Goal: Transaction & Acquisition: Purchase product/service

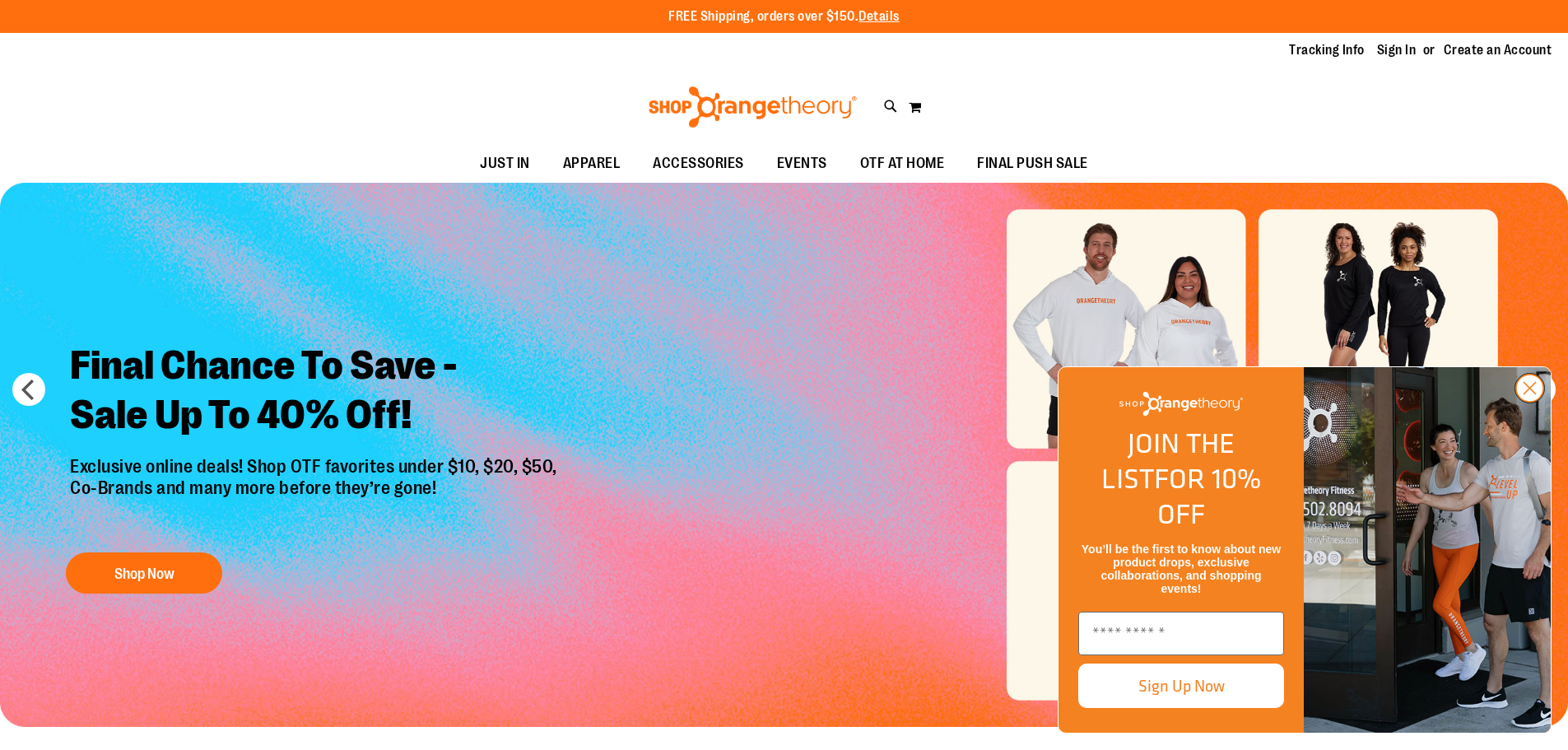
click at [1526, 394] on icon "Close dialog" at bounding box center [1530, 389] width 12 height 12
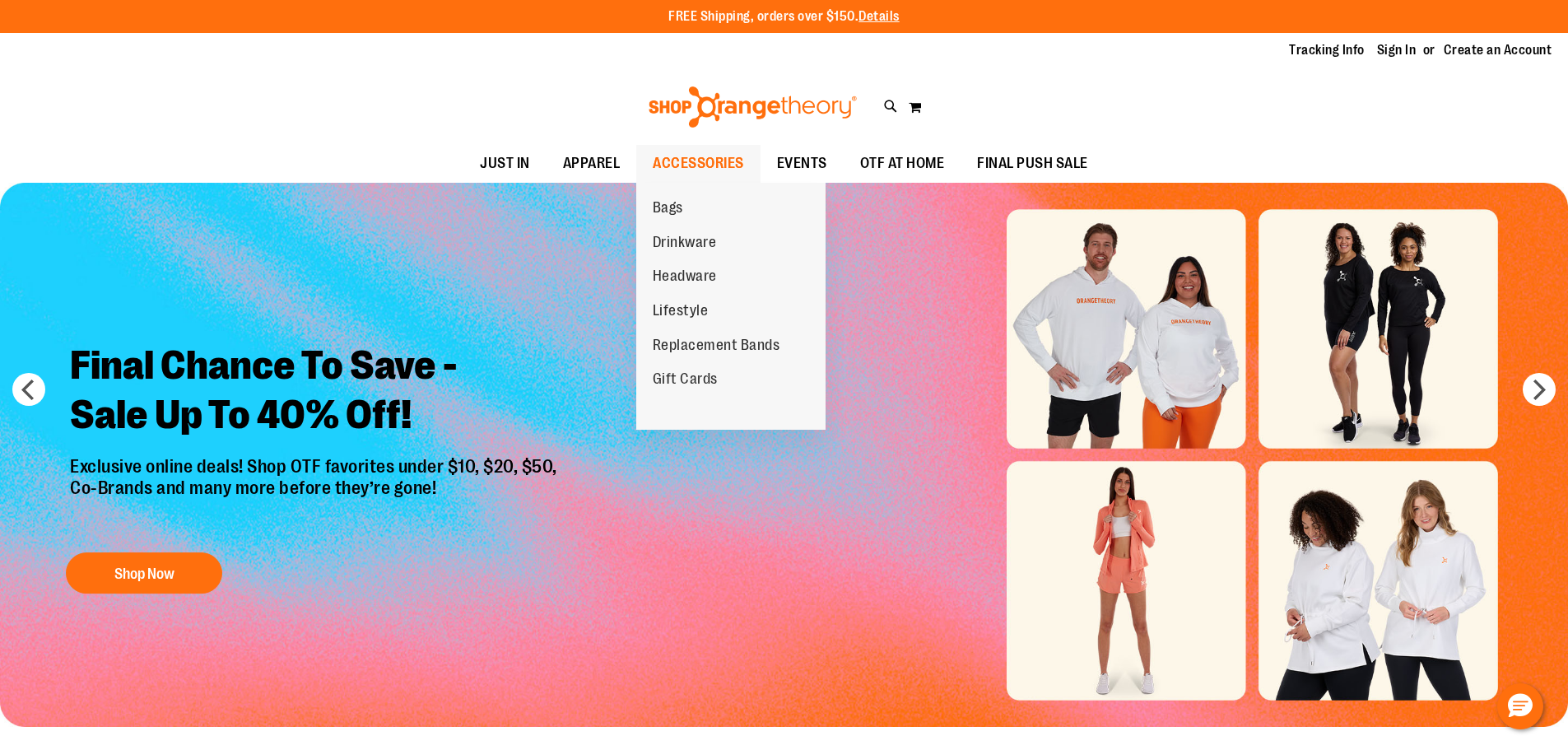
click at [695, 167] on span "ACCESSORIES" at bounding box center [698, 163] width 92 height 37
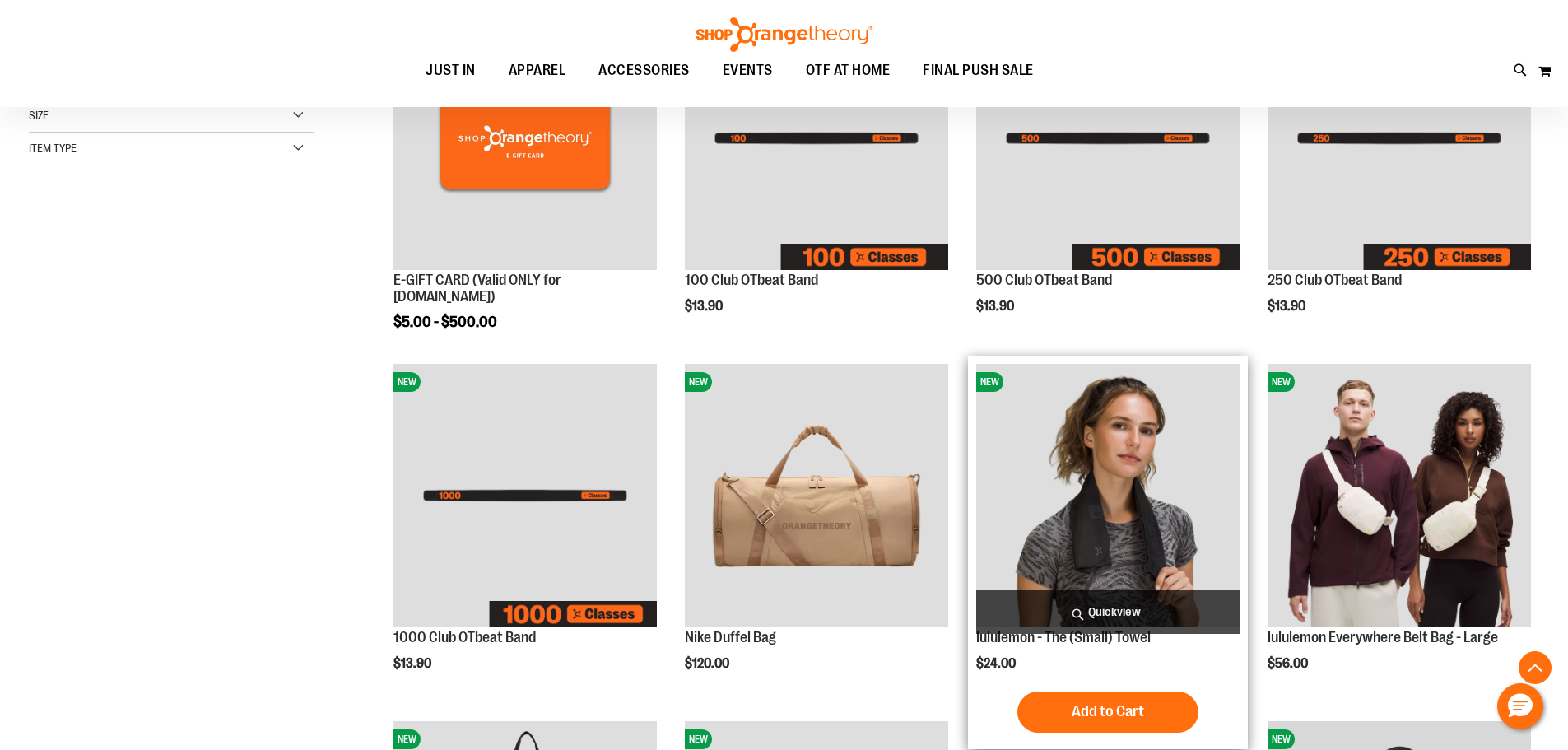
scroll to position [411, 0]
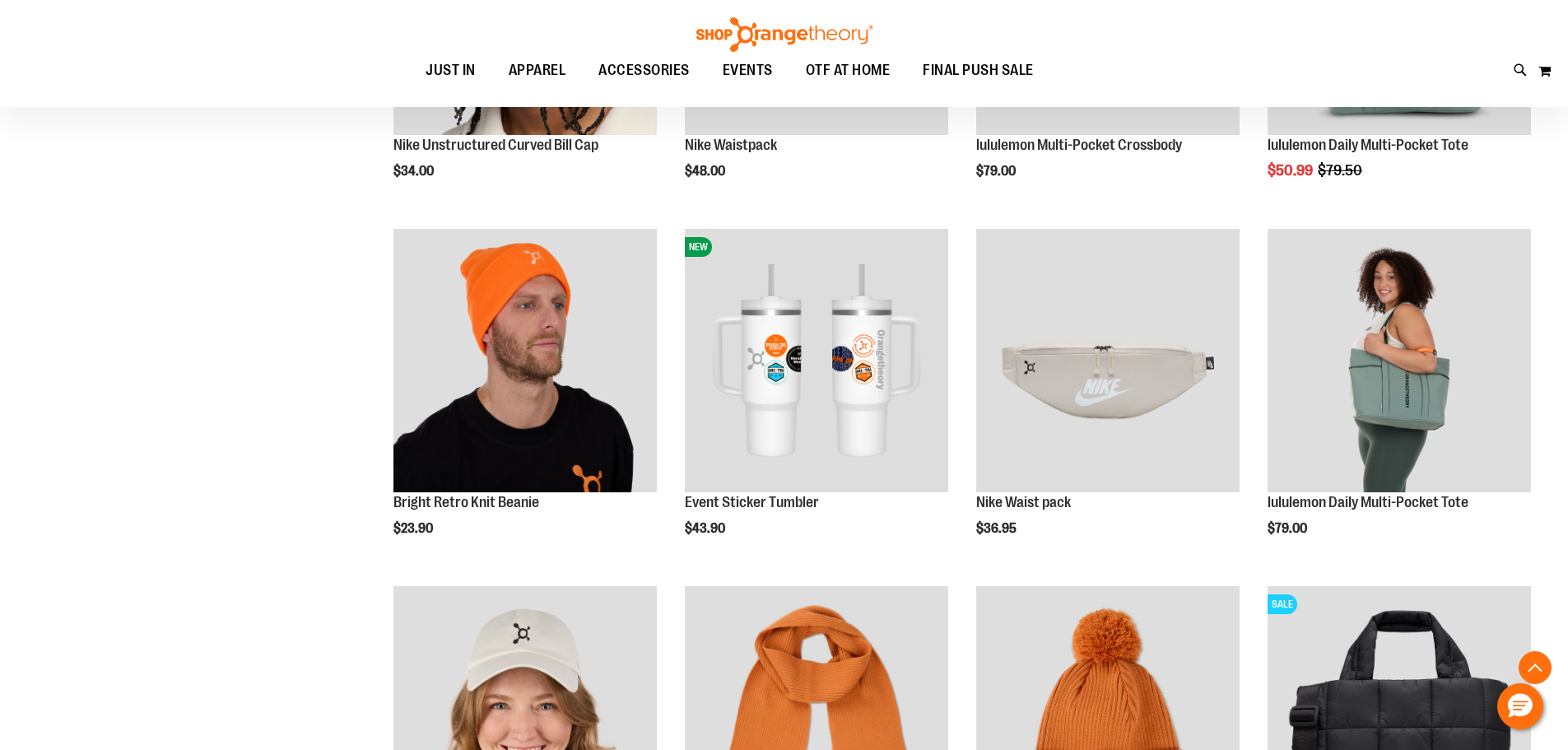
scroll to position [1564, 0]
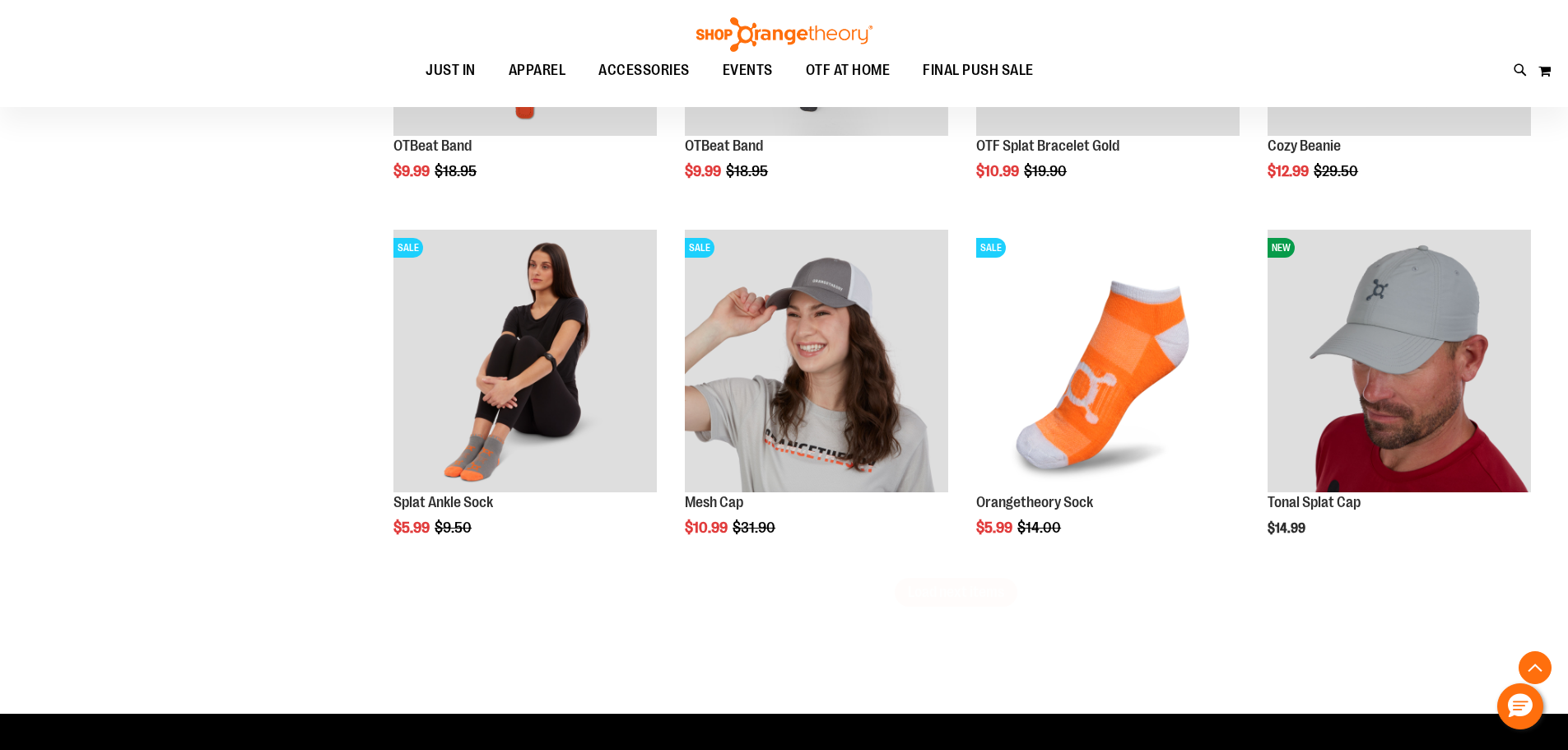
scroll to position [2964, 0]
click at [957, 593] on span "Load next items" at bounding box center [956, 591] width 97 height 17
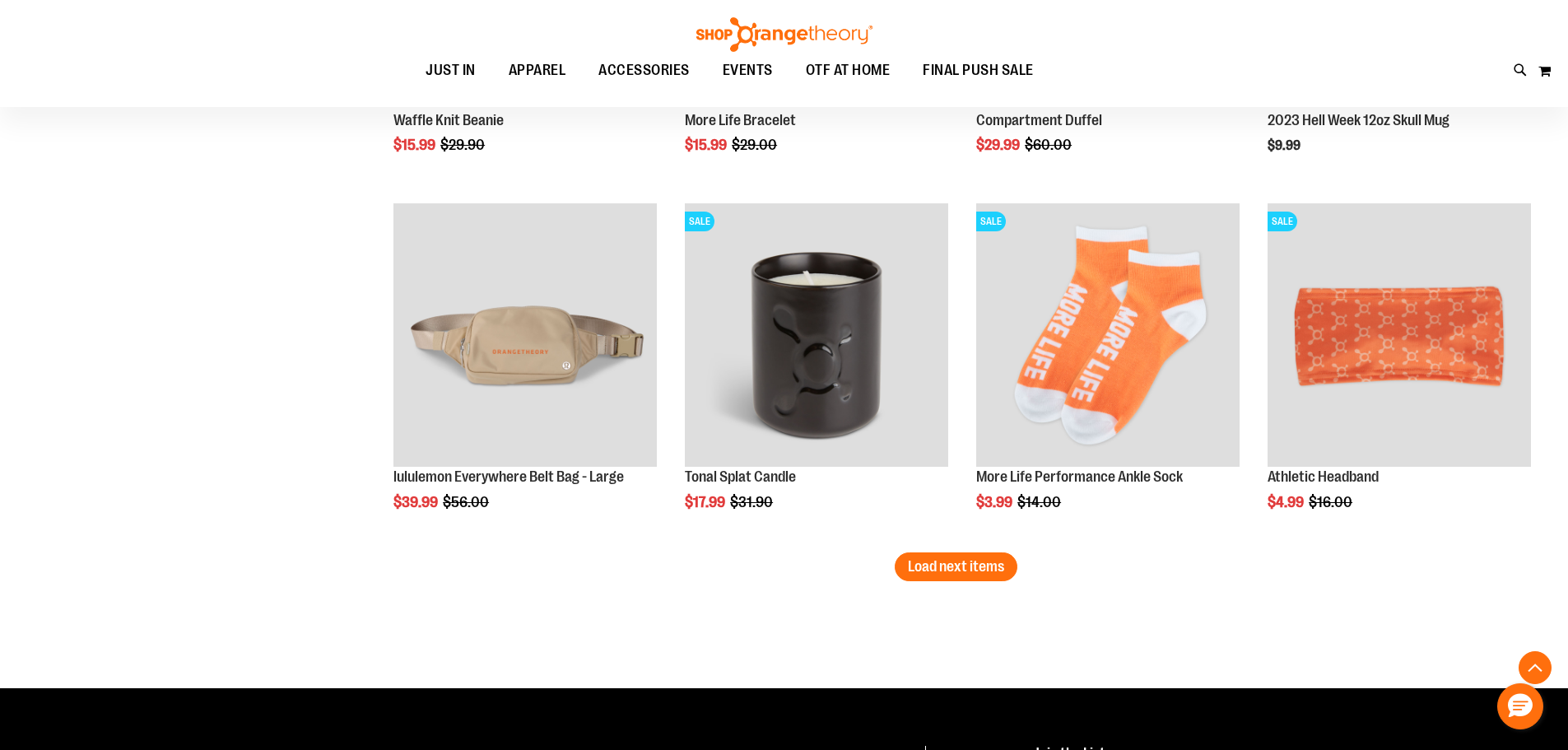
scroll to position [4034, 0]
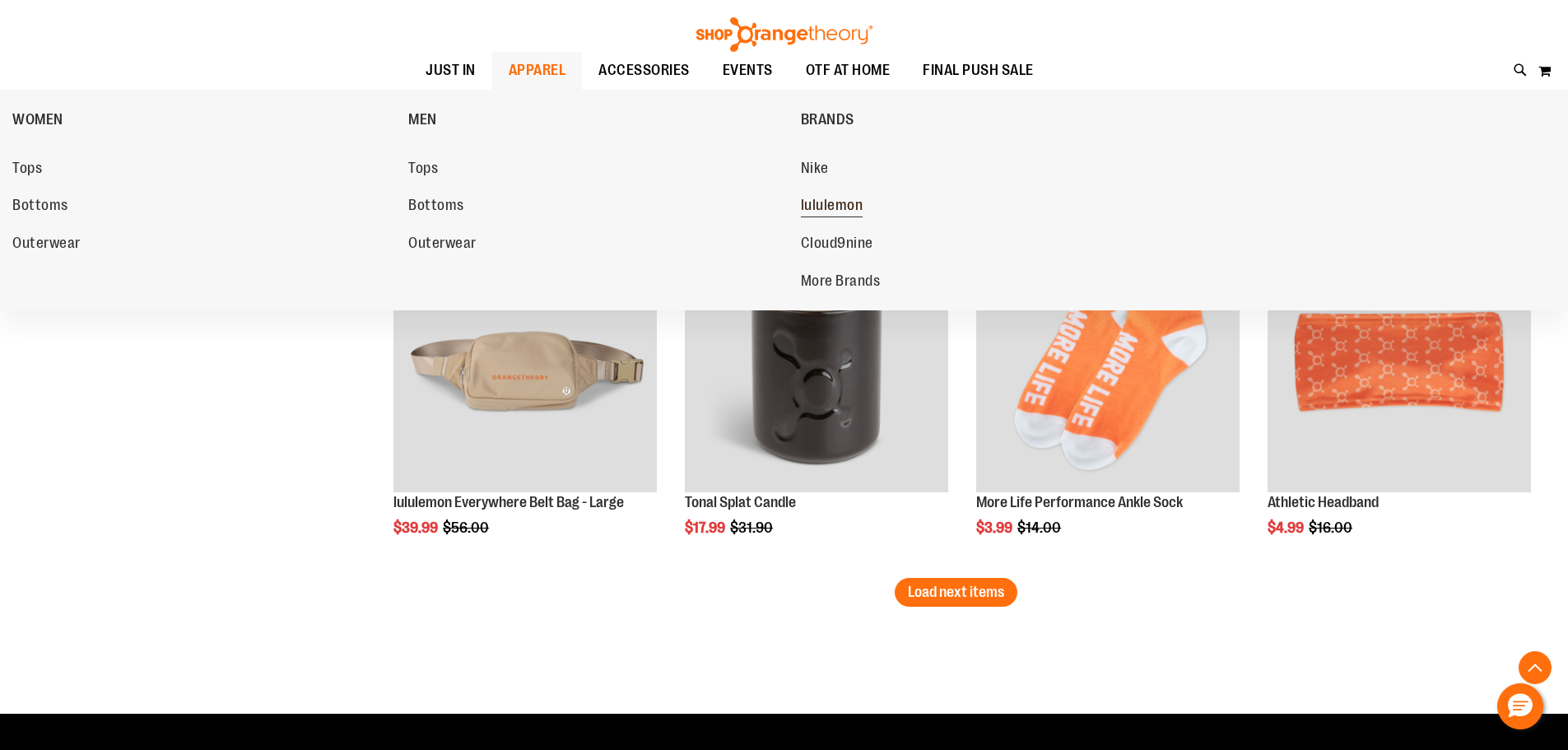
click at [833, 206] on span "lululemon" at bounding box center [832, 207] width 63 height 21
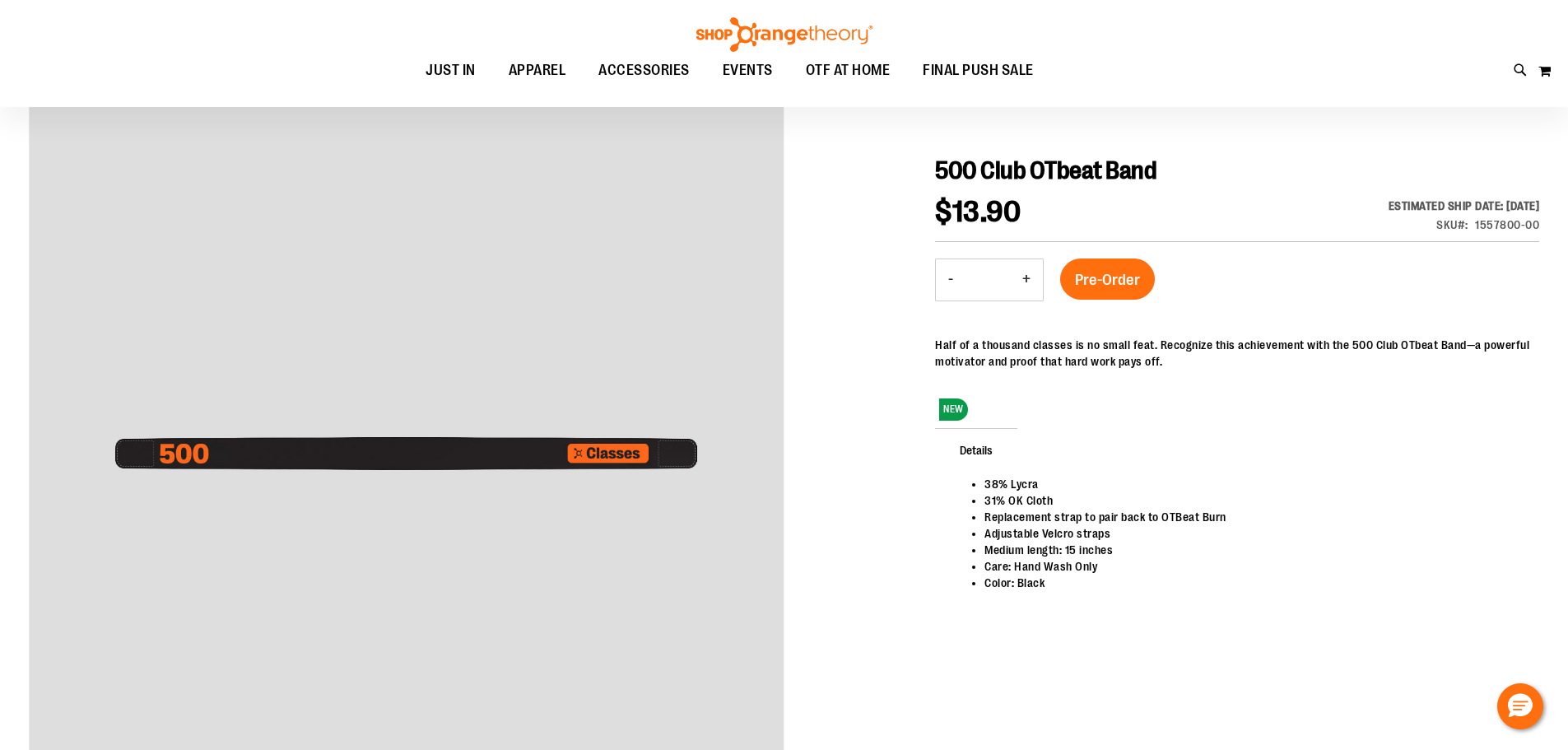
scroll to position [164, 0]
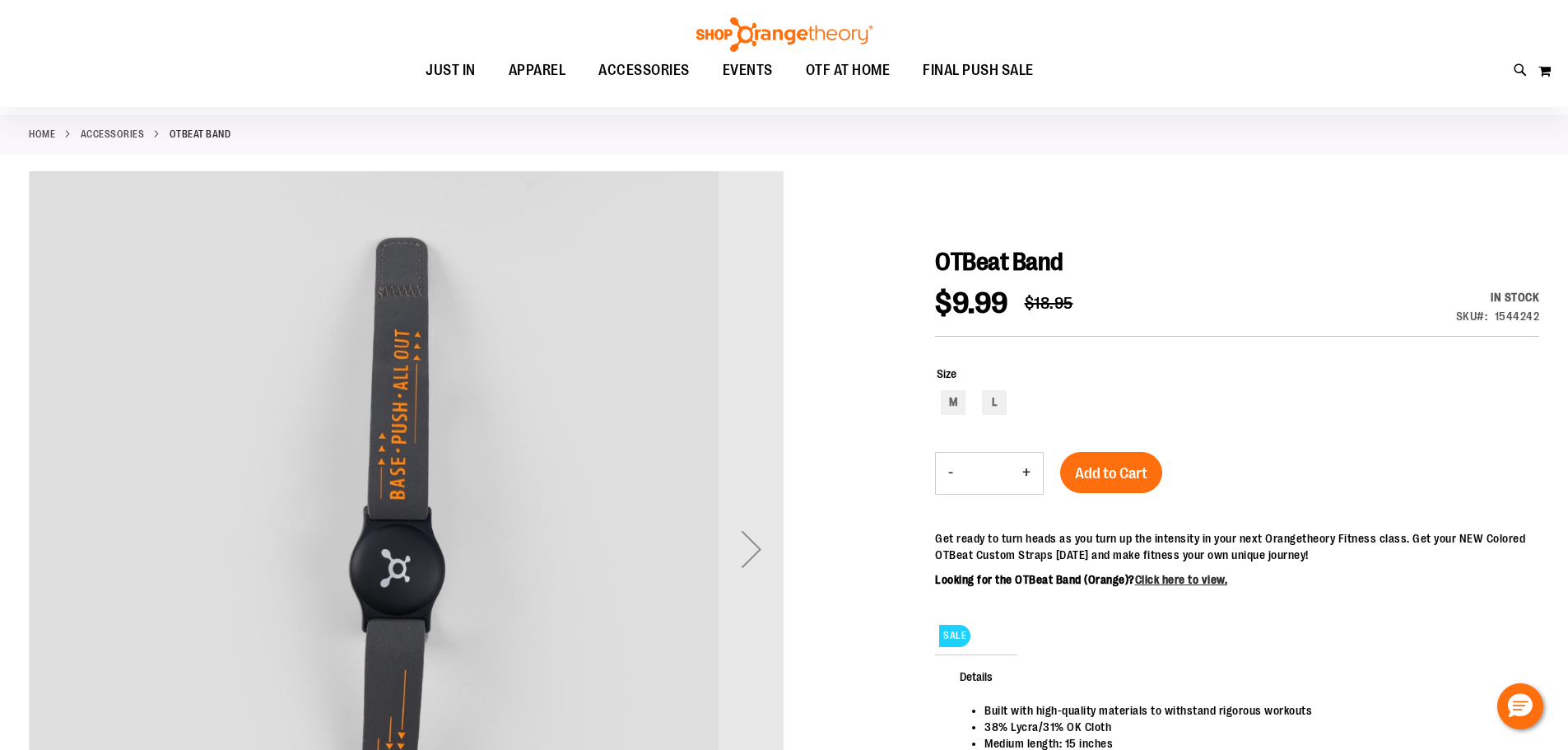
scroll to position [82, 0]
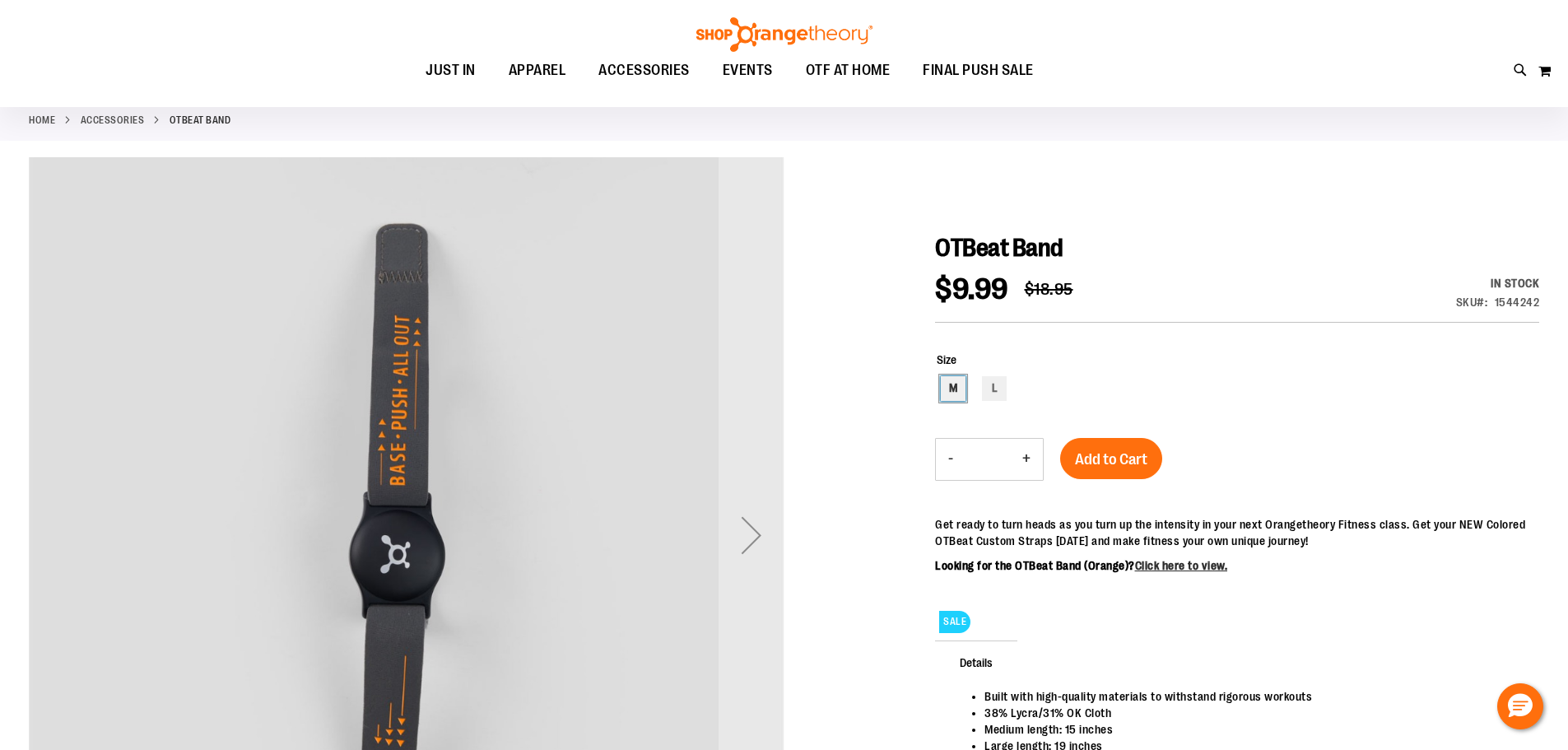
click at [952, 391] on div "M" at bounding box center [953, 389] width 25 height 25
type input "***"
click at [1105, 464] on span "Add to Cart" at bounding box center [1112, 460] width 73 height 18
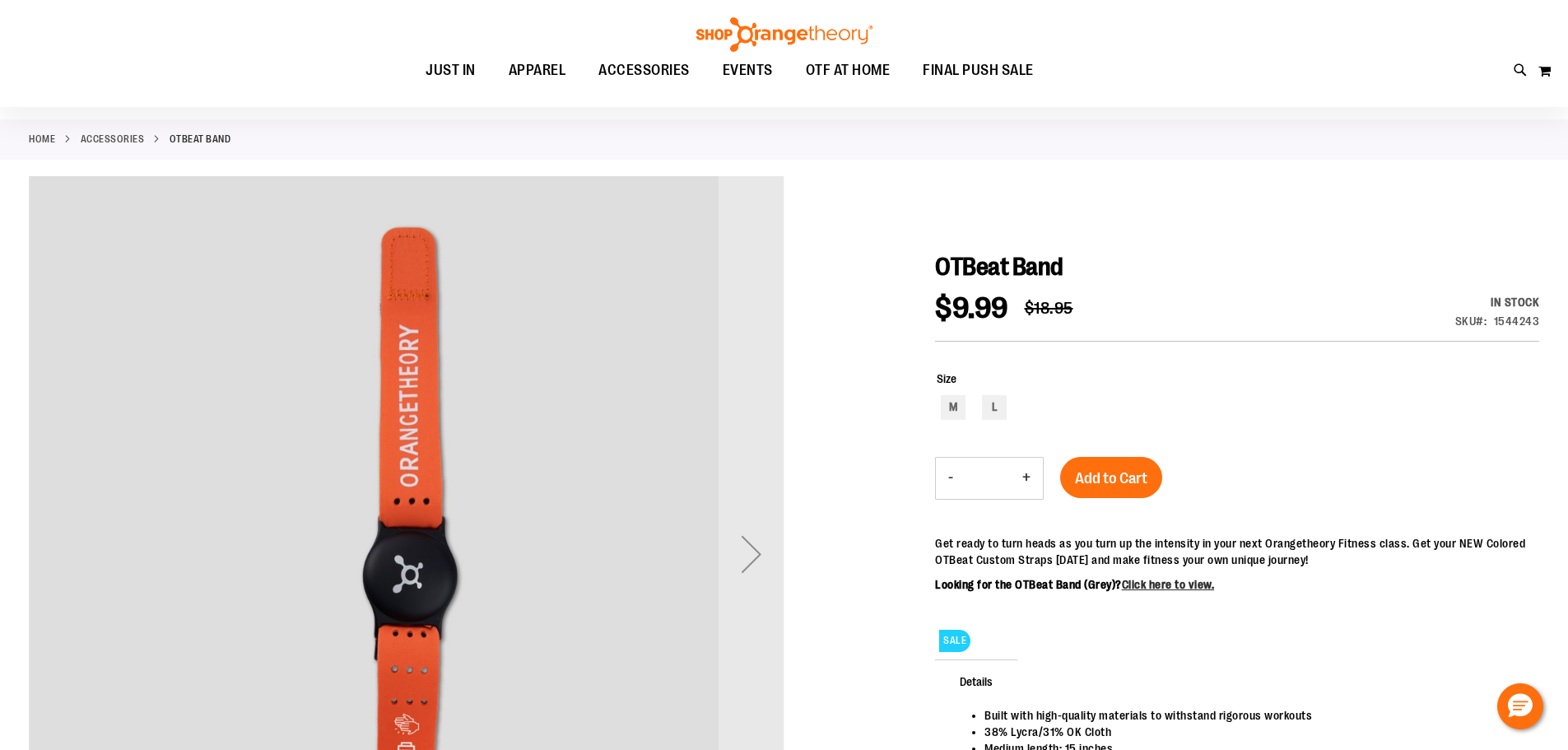
scroll to position [246, 0]
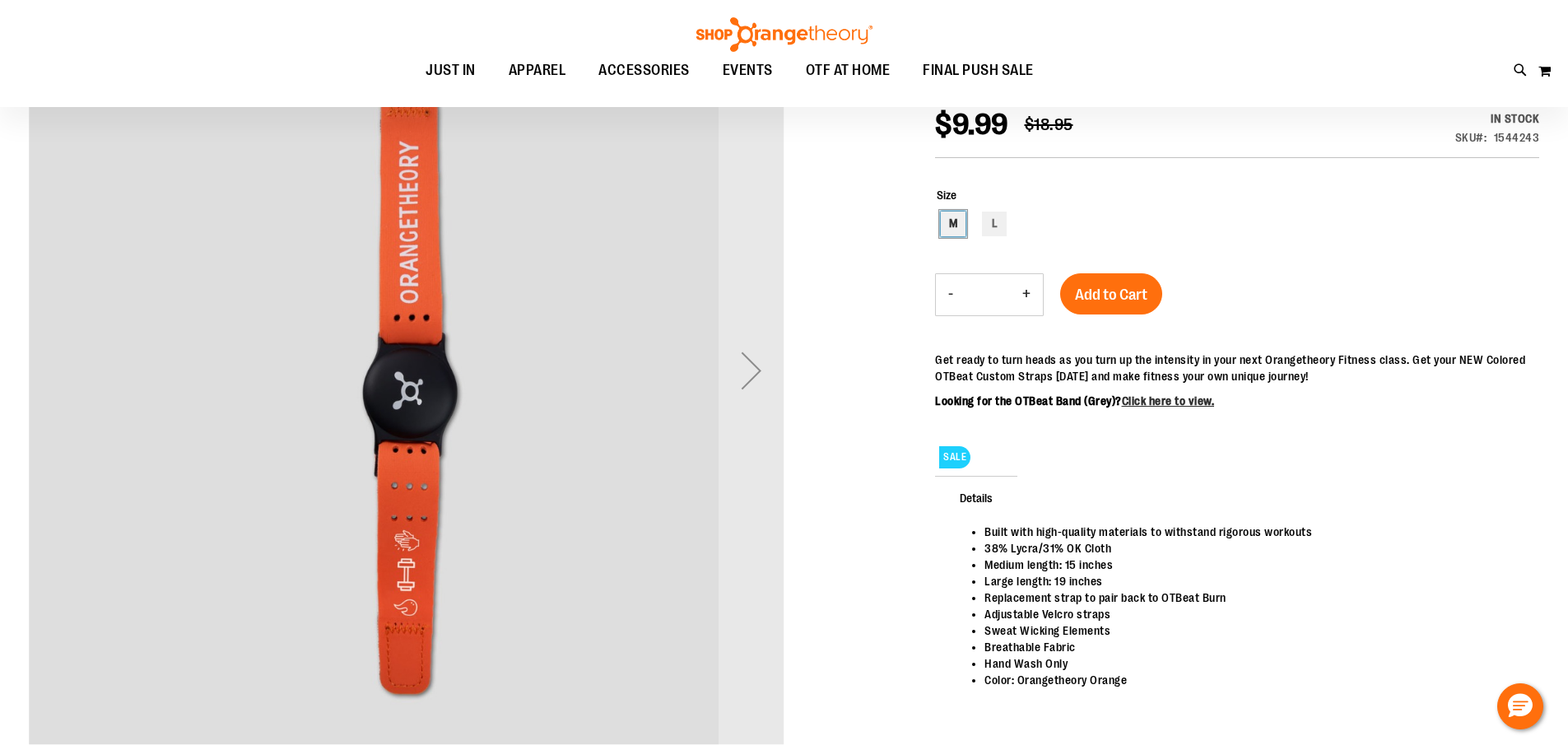
click at [957, 219] on div "M" at bounding box center [953, 224] width 25 height 25
type input "***"
click at [1098, 296] on span "Add to Cart" at bounding box center [1112, 295] width 73 height 18
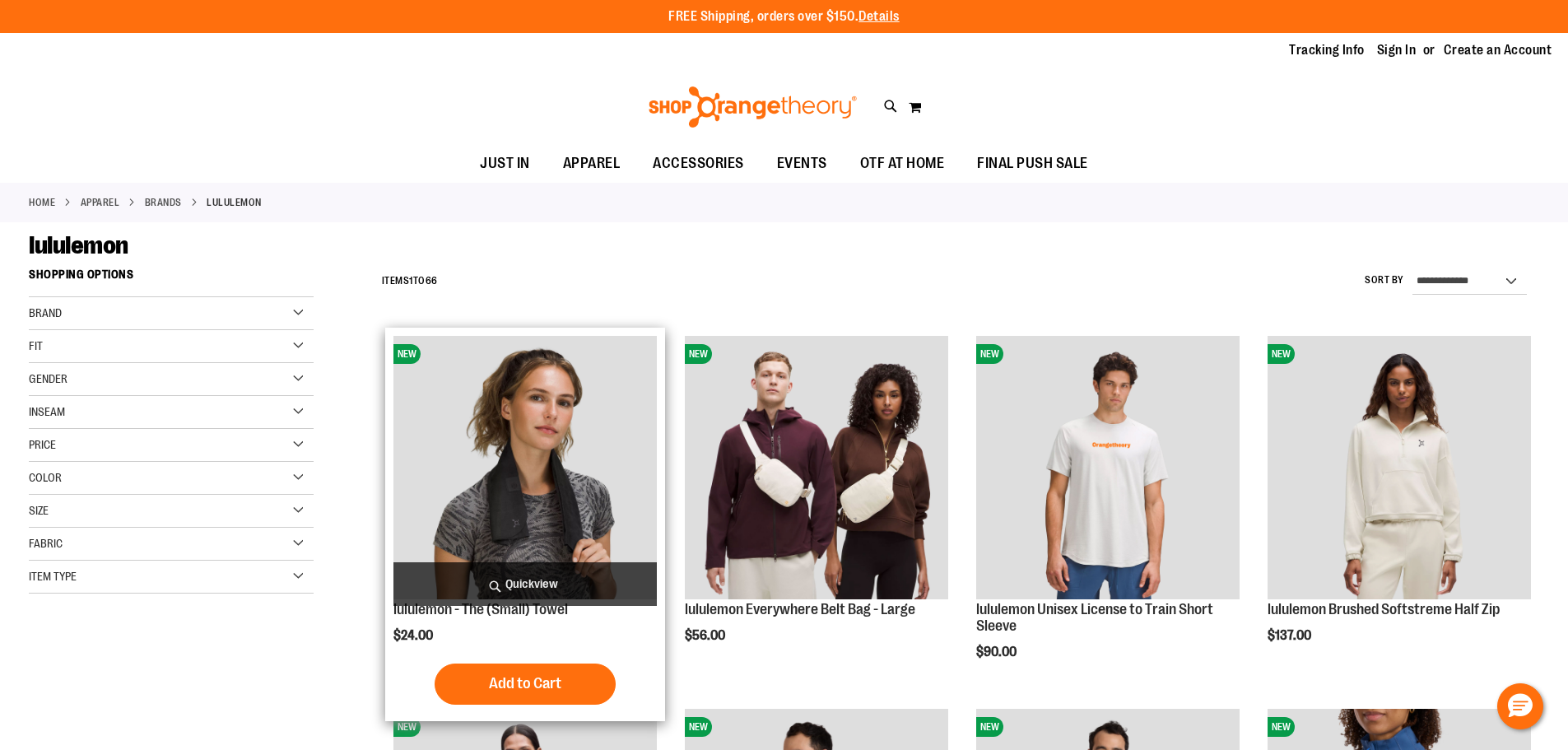
click at [549, 442] on img "product" at bounding box center [525, 467] width 264 height 264
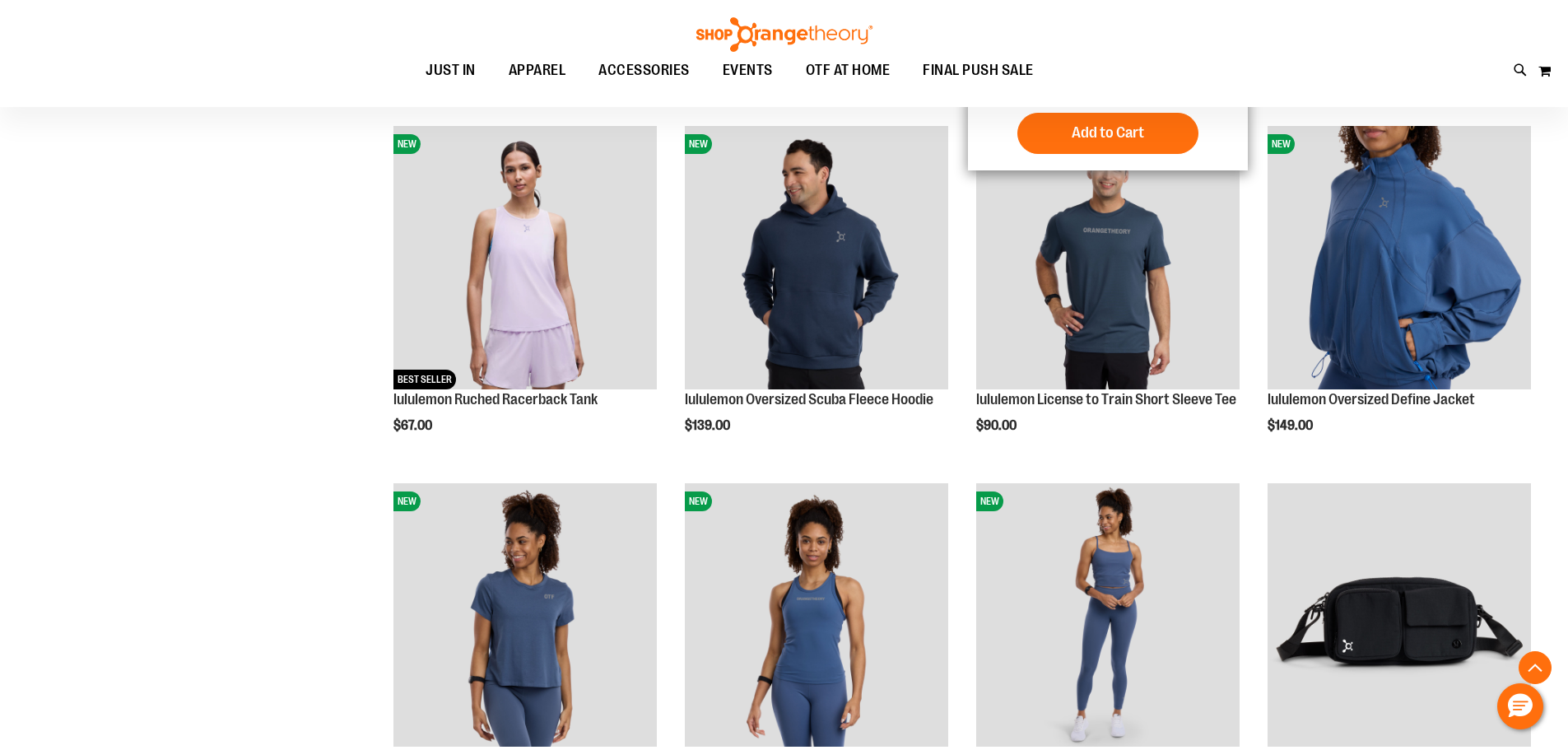
scroll to position [576, 0]
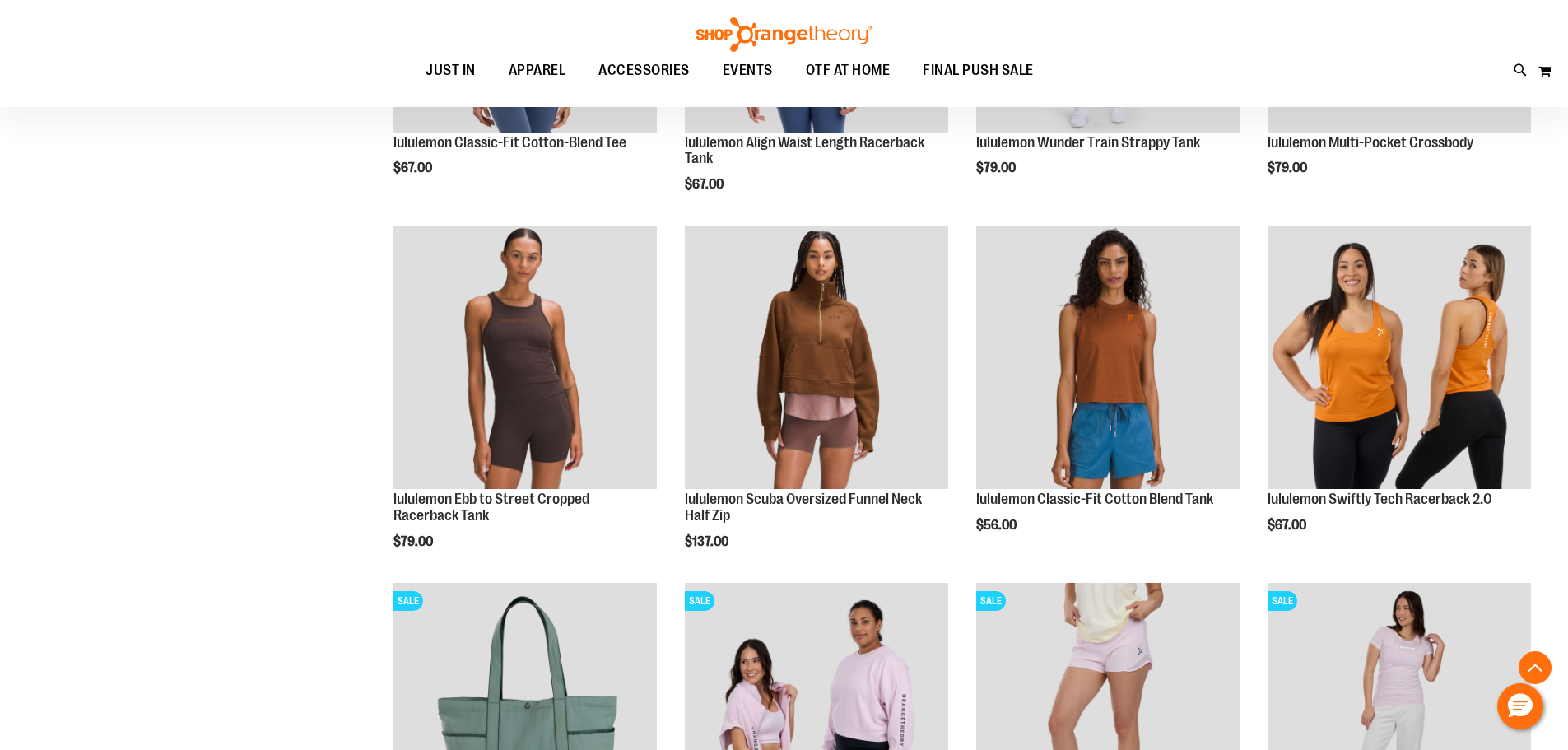
scroll to position [1399, 0]
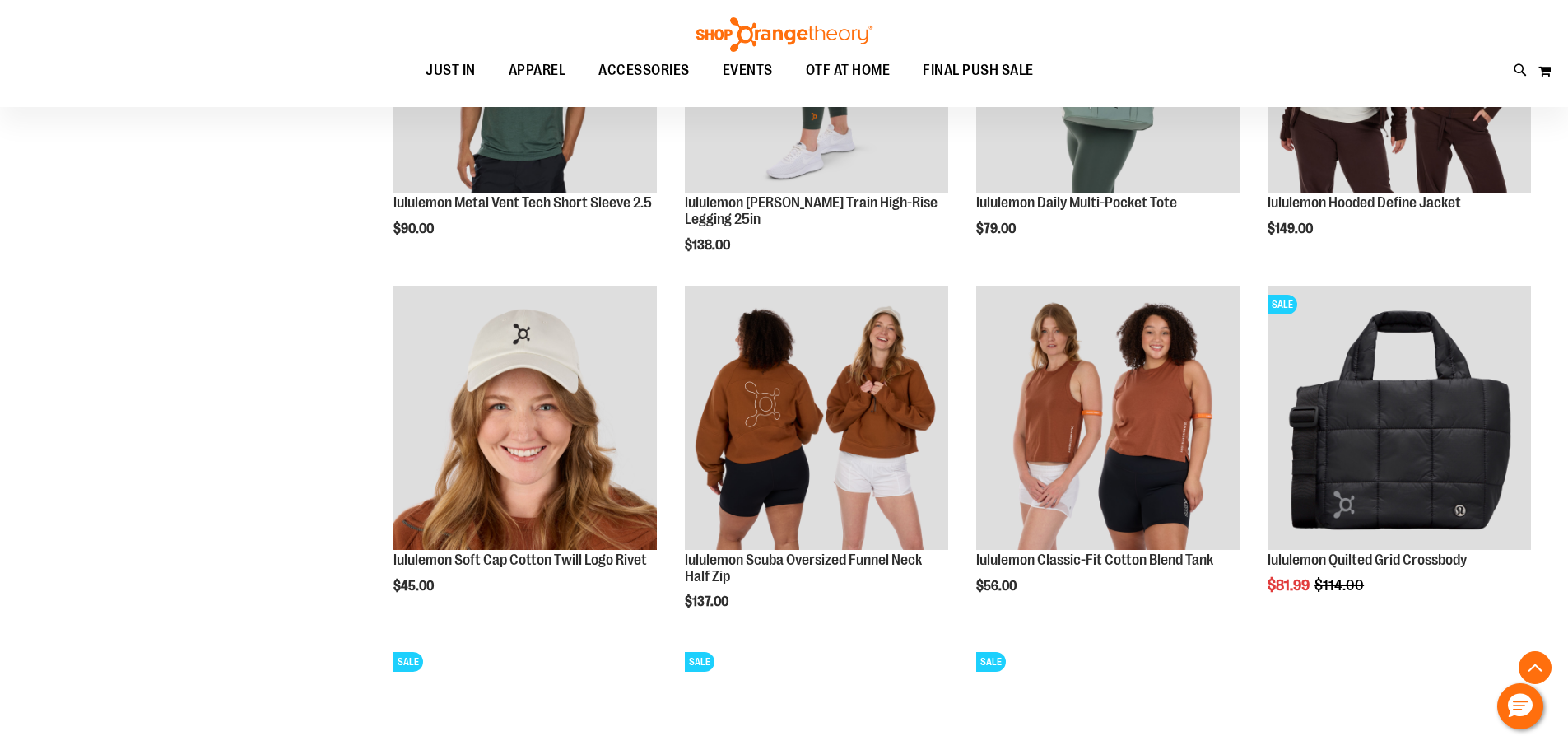
scroll to position [2716, 0]
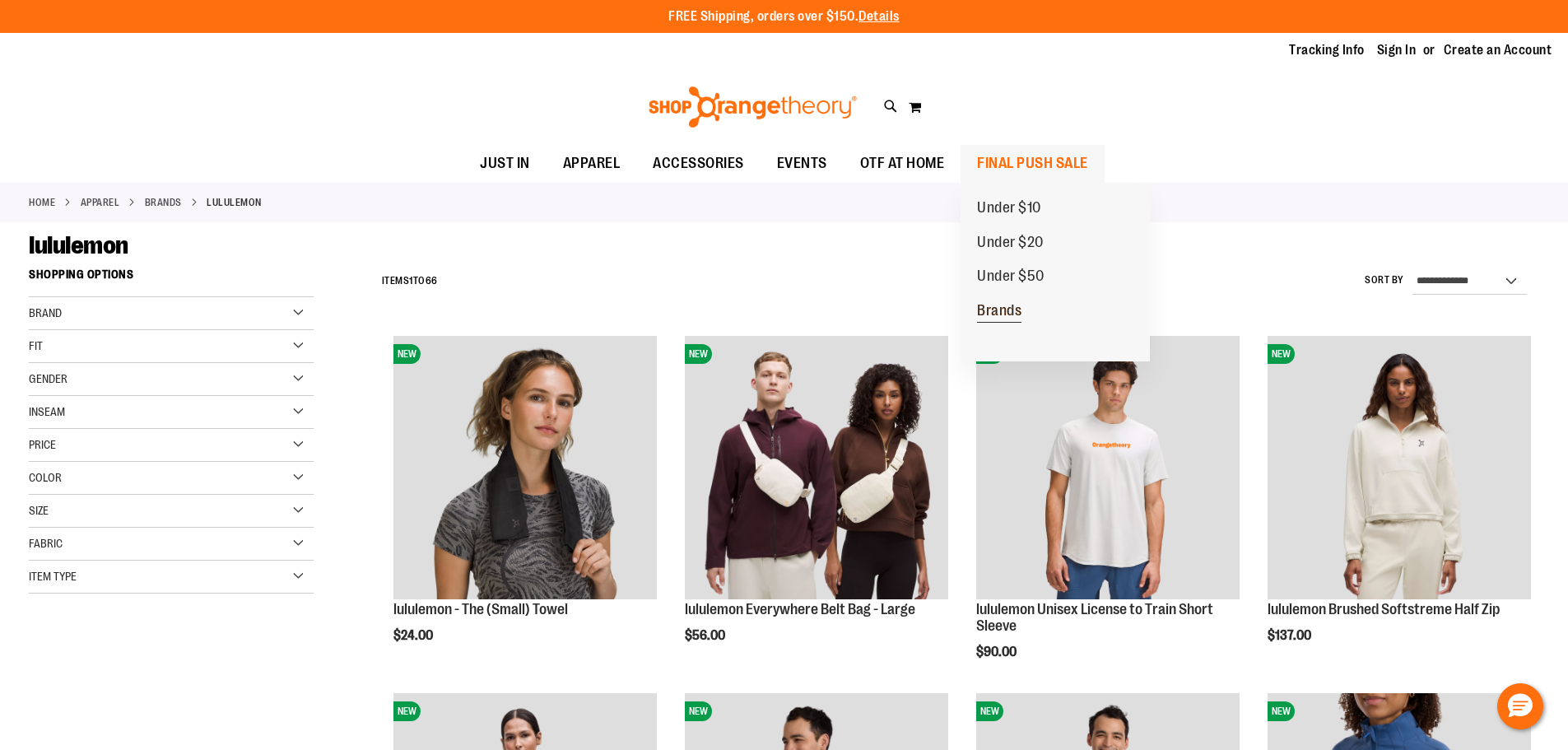
click at [1017, 314] on span "Brands" at bounding box center [999, 312] width 45 height 21
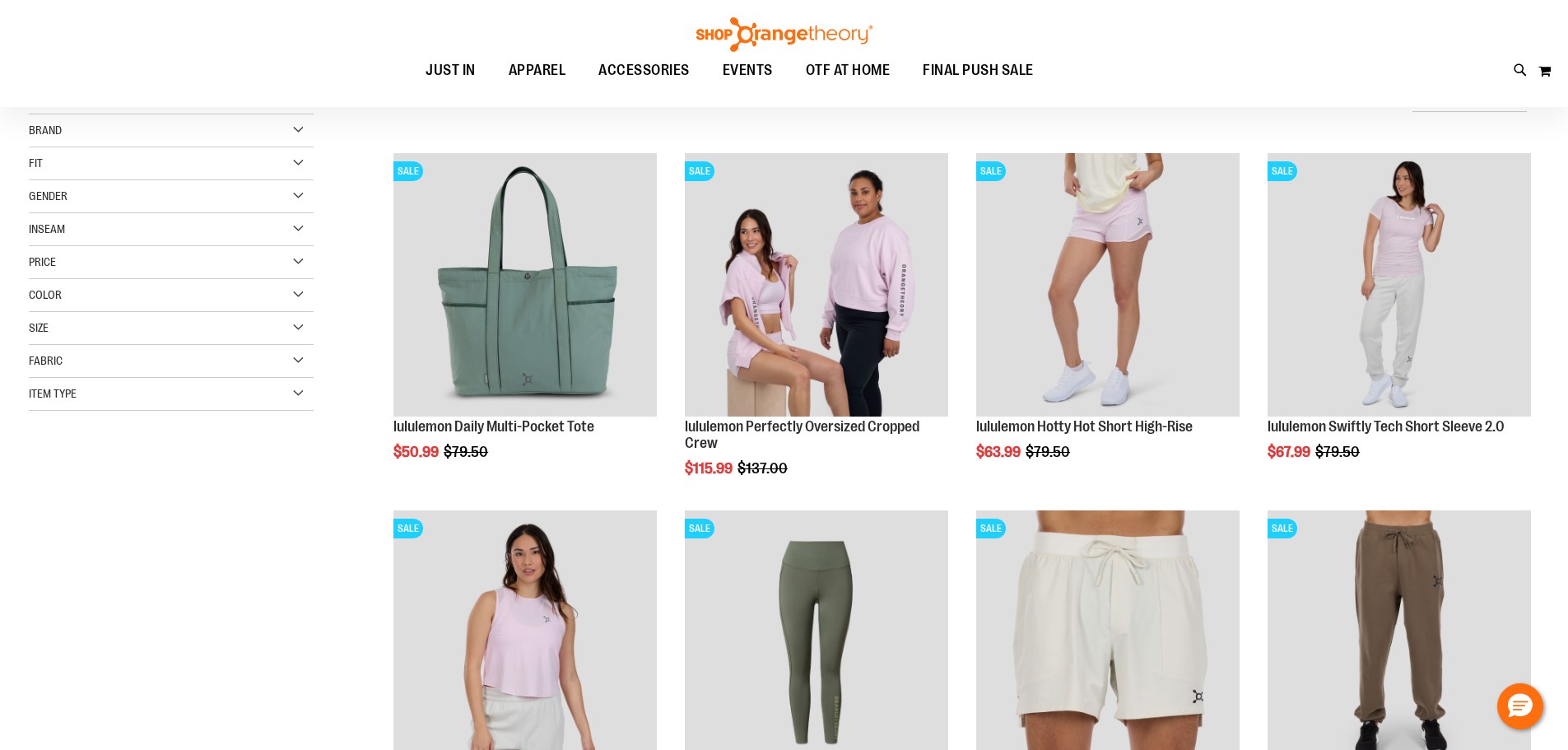
scroll to position [164, 0]
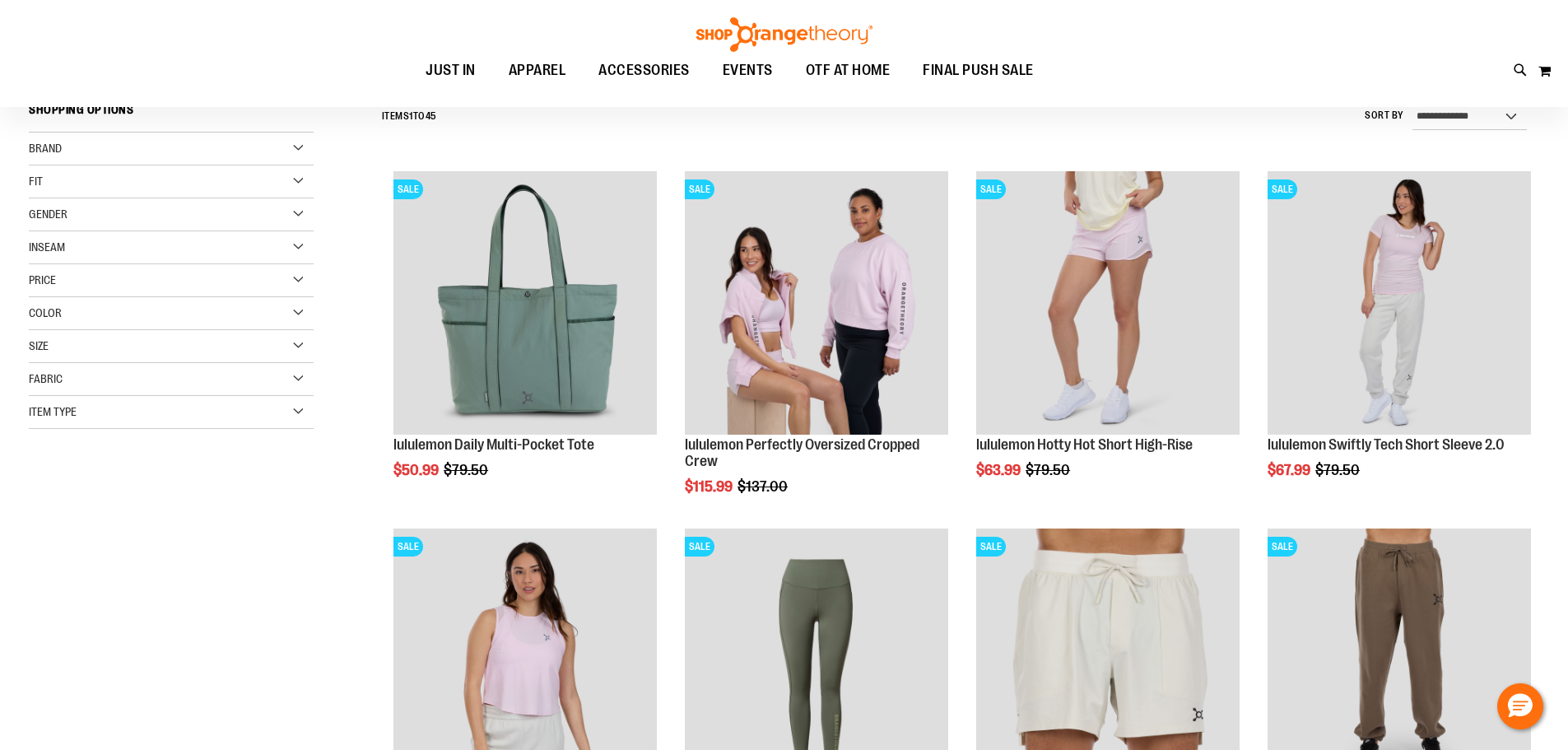
click at [298, 145] on div "Brand" at bounding box center [171, 149] width 285 height 33
click at [38, 219] on link "lululemon" at bounding box center [161, 217] width 274 height 17
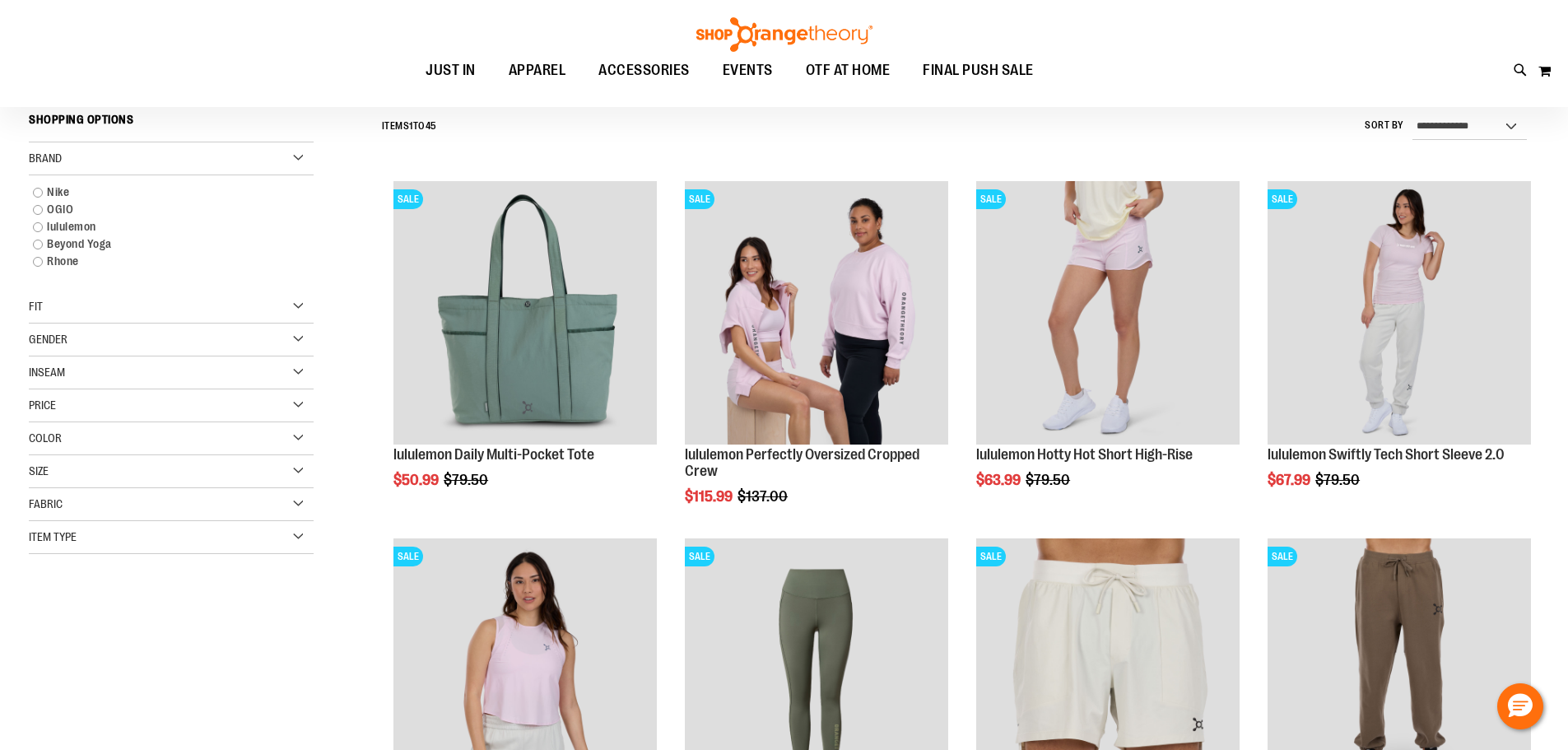
scroll to position [153, 0]
click at [71, 224] on link "lululemon" at bounding box center [161, 227] width 274 height 17
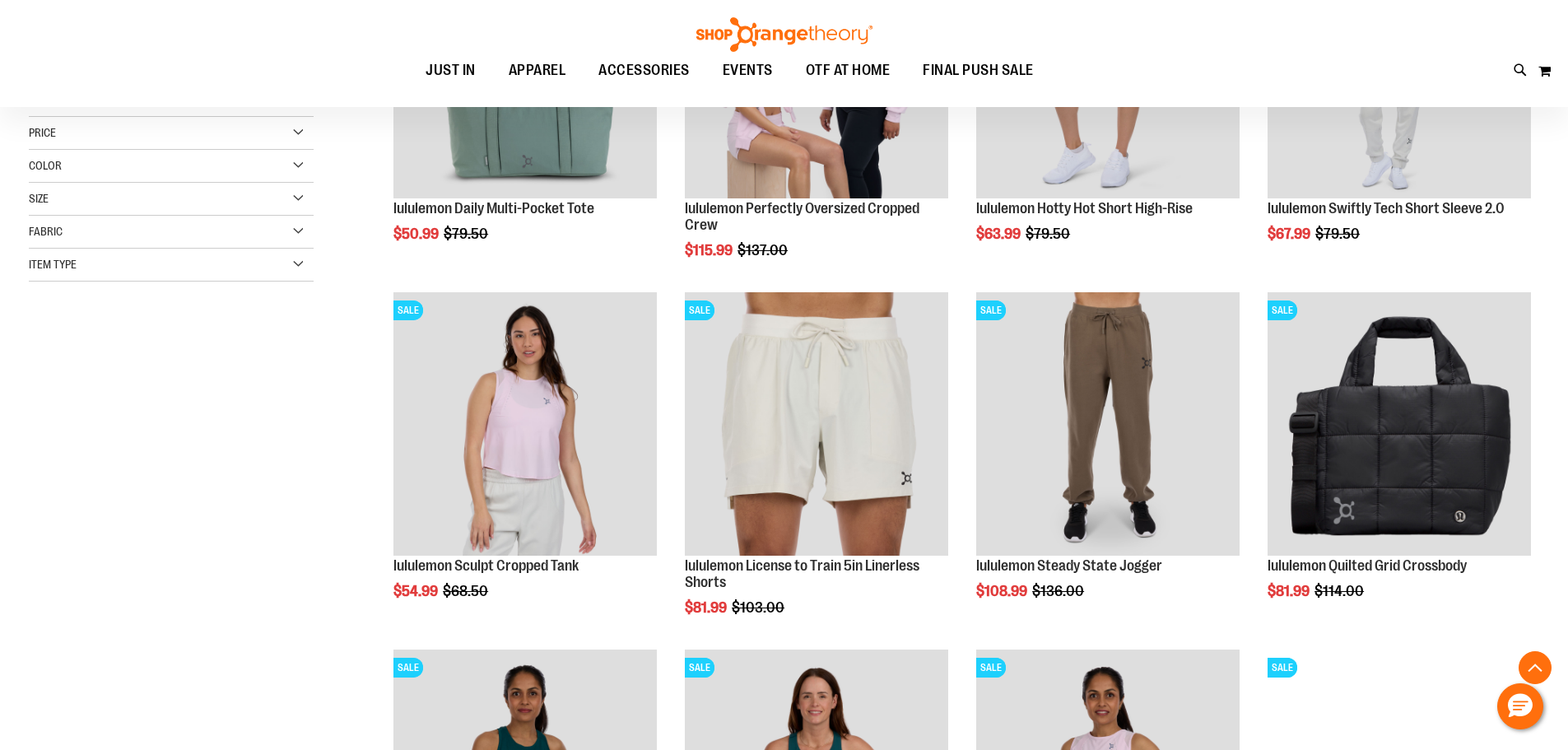
scroll to position [729, 0]
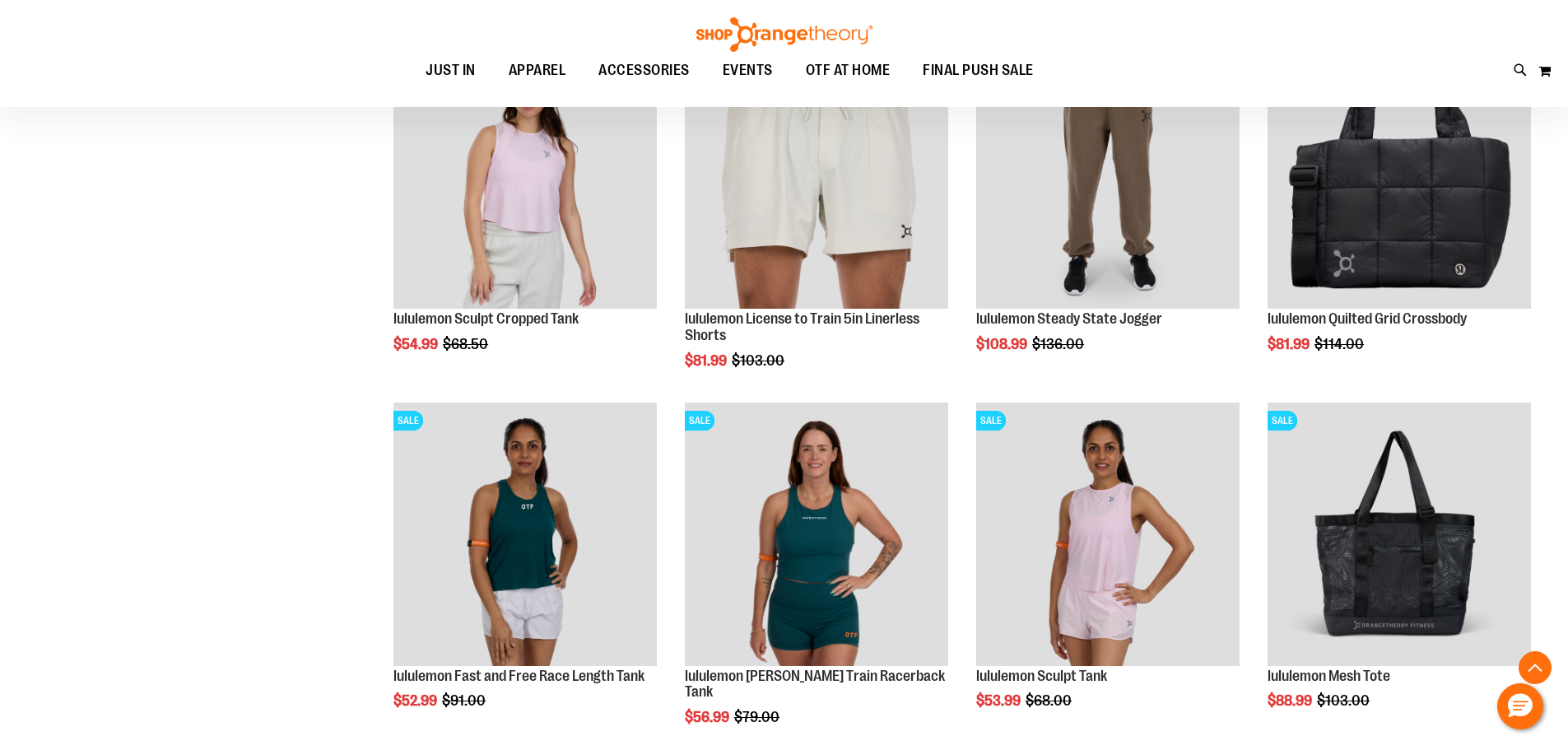
scroll to position [1059, 0]
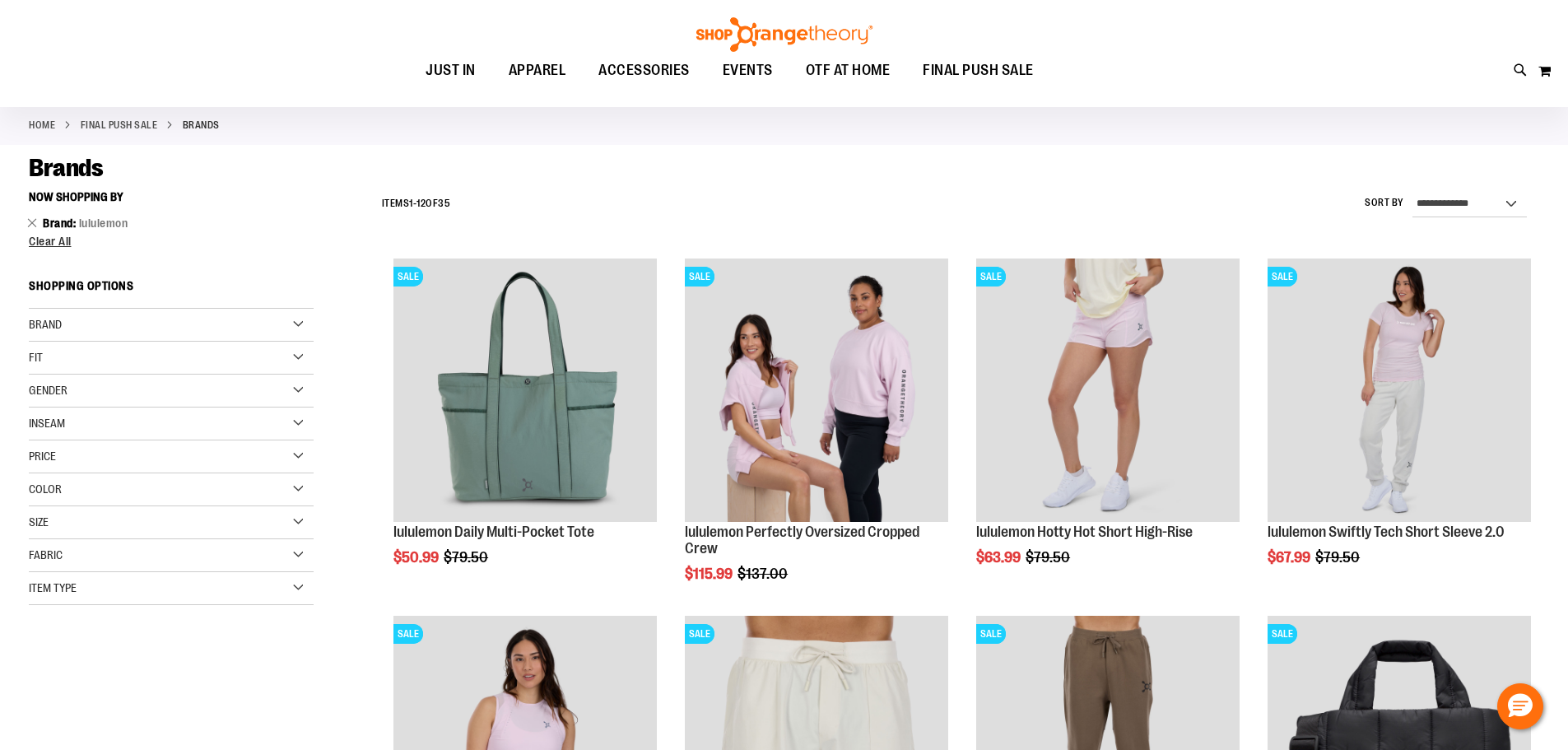
scroll to position [71, 0]
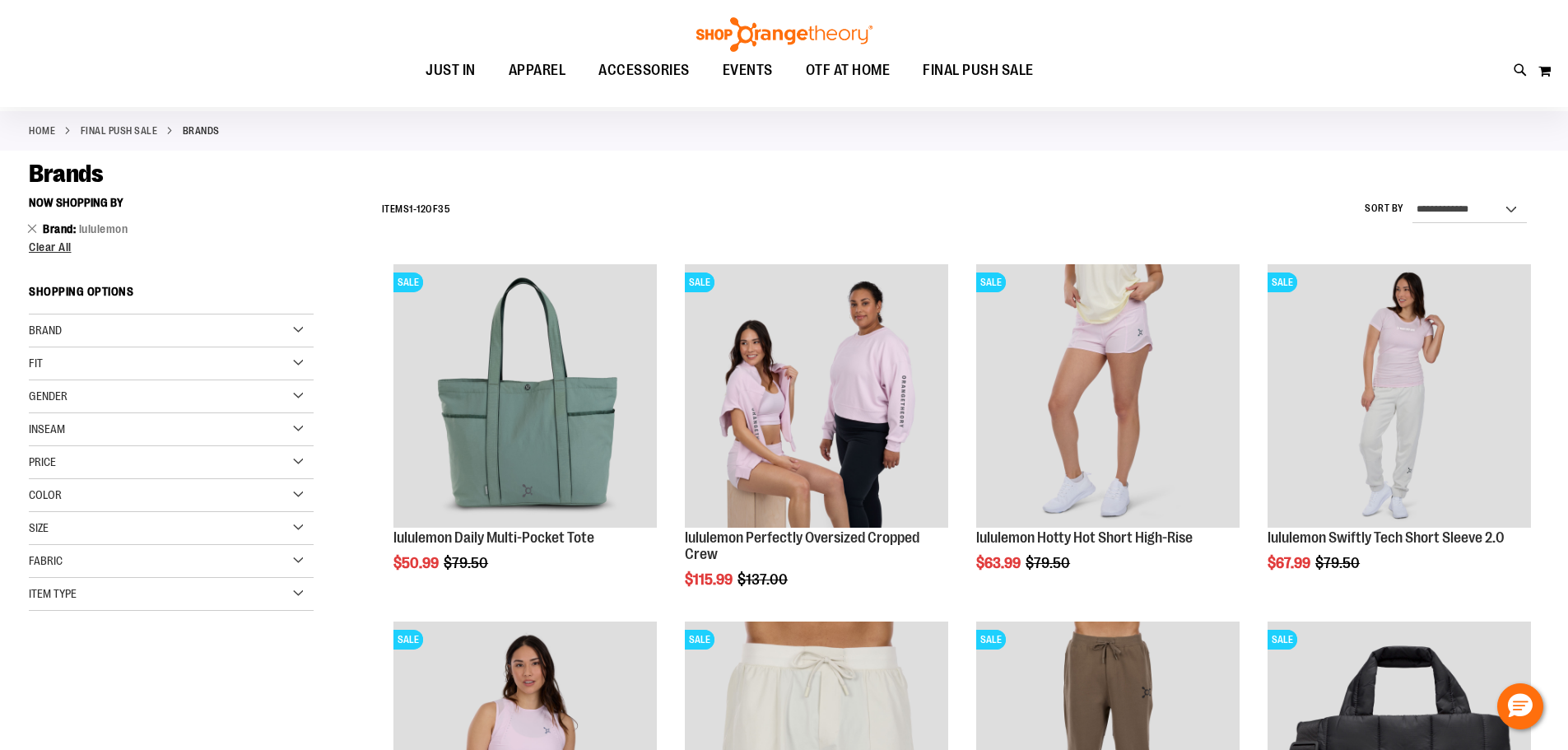
click at [293, 401] on div "Gender" at bounding box center [171, 397] width 285 height 33
click at [60, 445] on link "Women 26 items" at bounding box center [161, 447] width 274 height 17
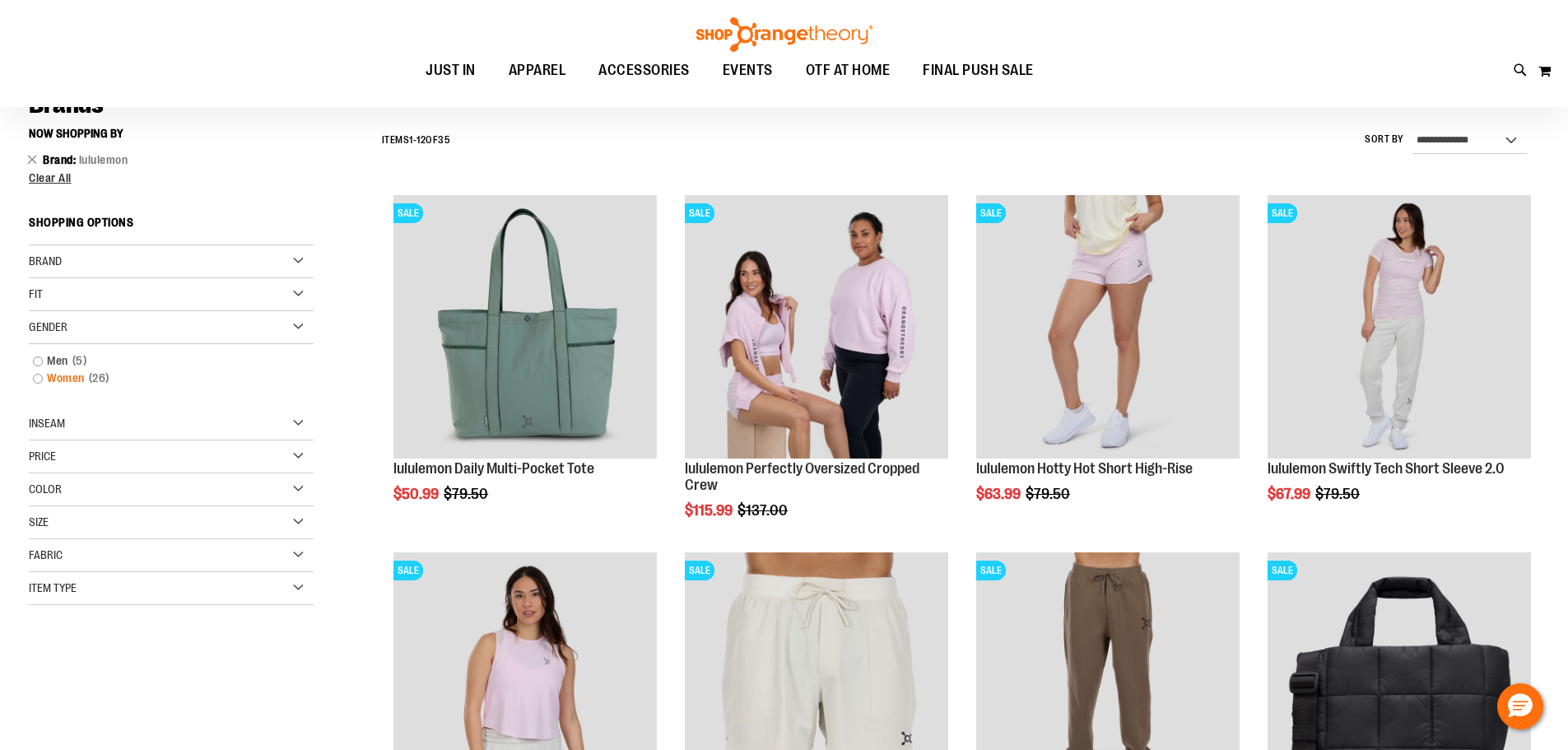
scroll to position [153, 0]
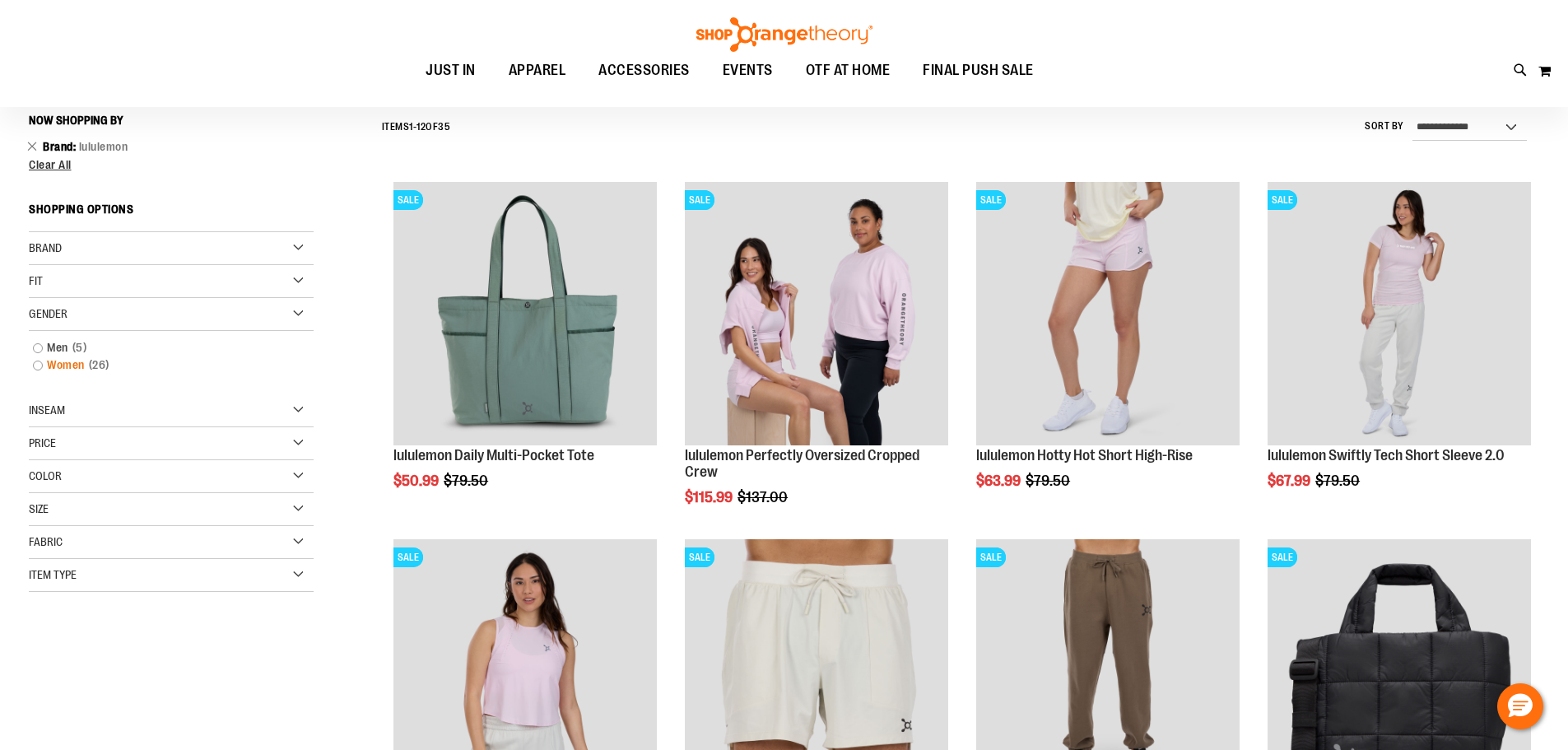
click at [79, 361] on link "Women 26 items" at bounding box center [161, 365] width 274 height 17
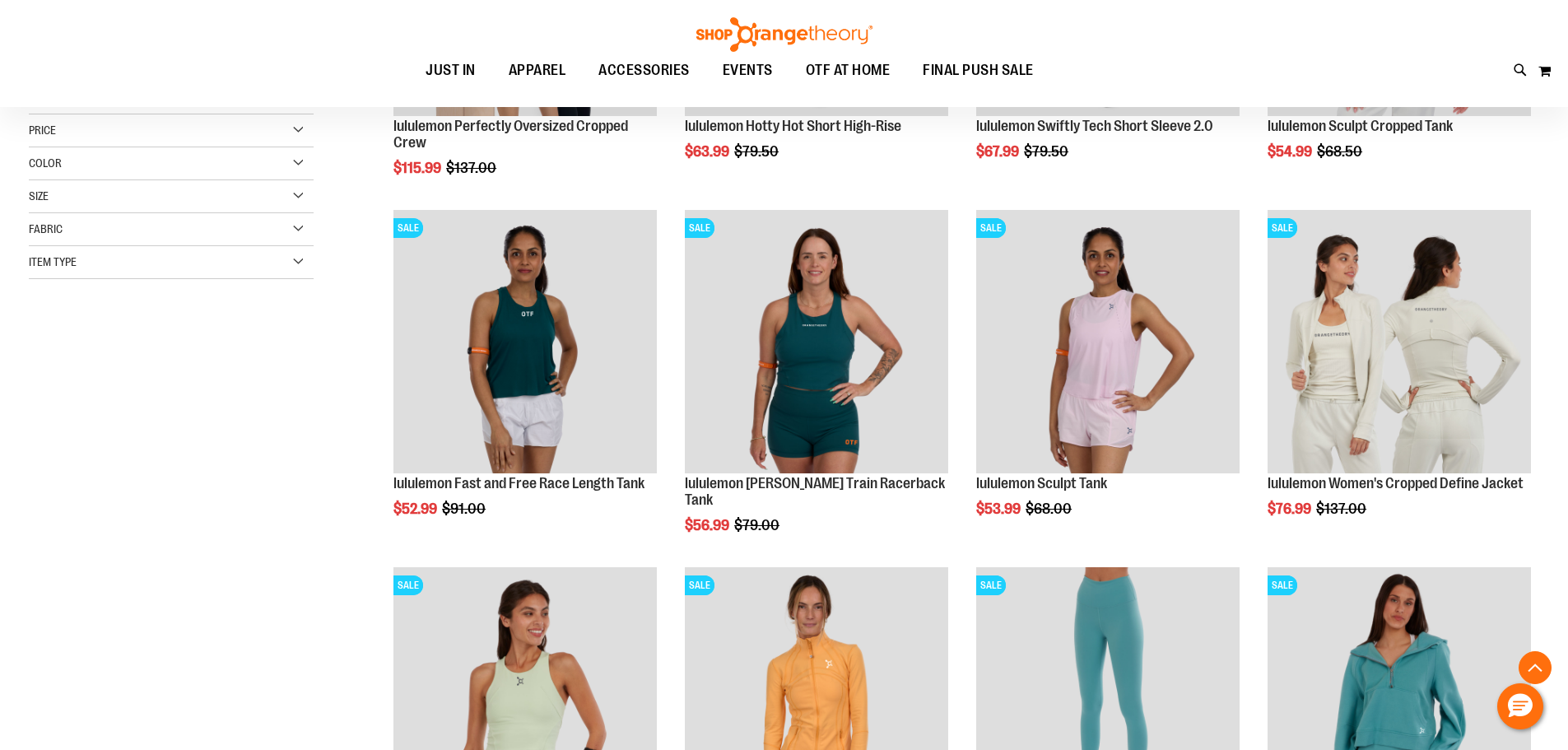
scroll to position [647, 0]
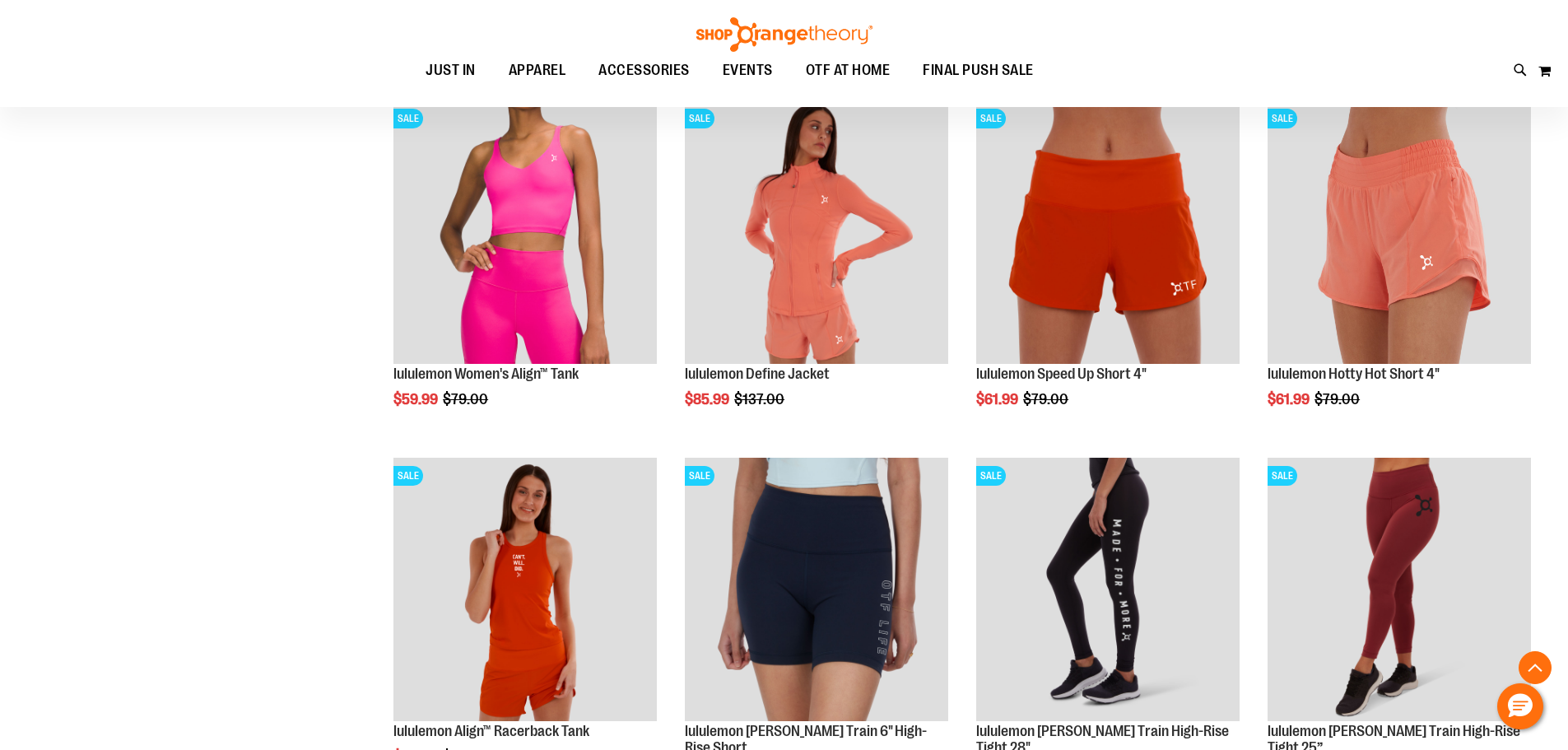
scroll to position [1388, 0]
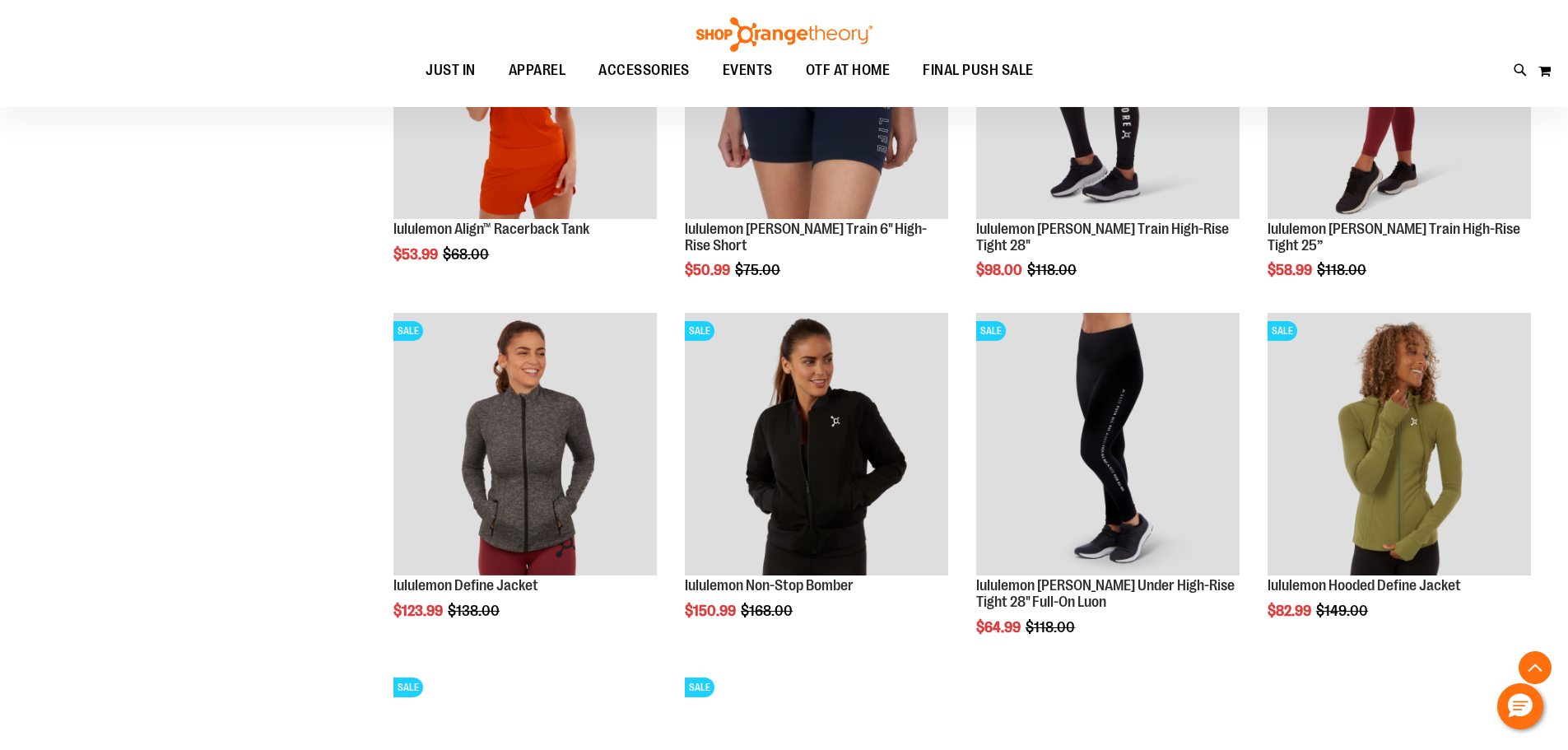
scroll to position [1800, 0]
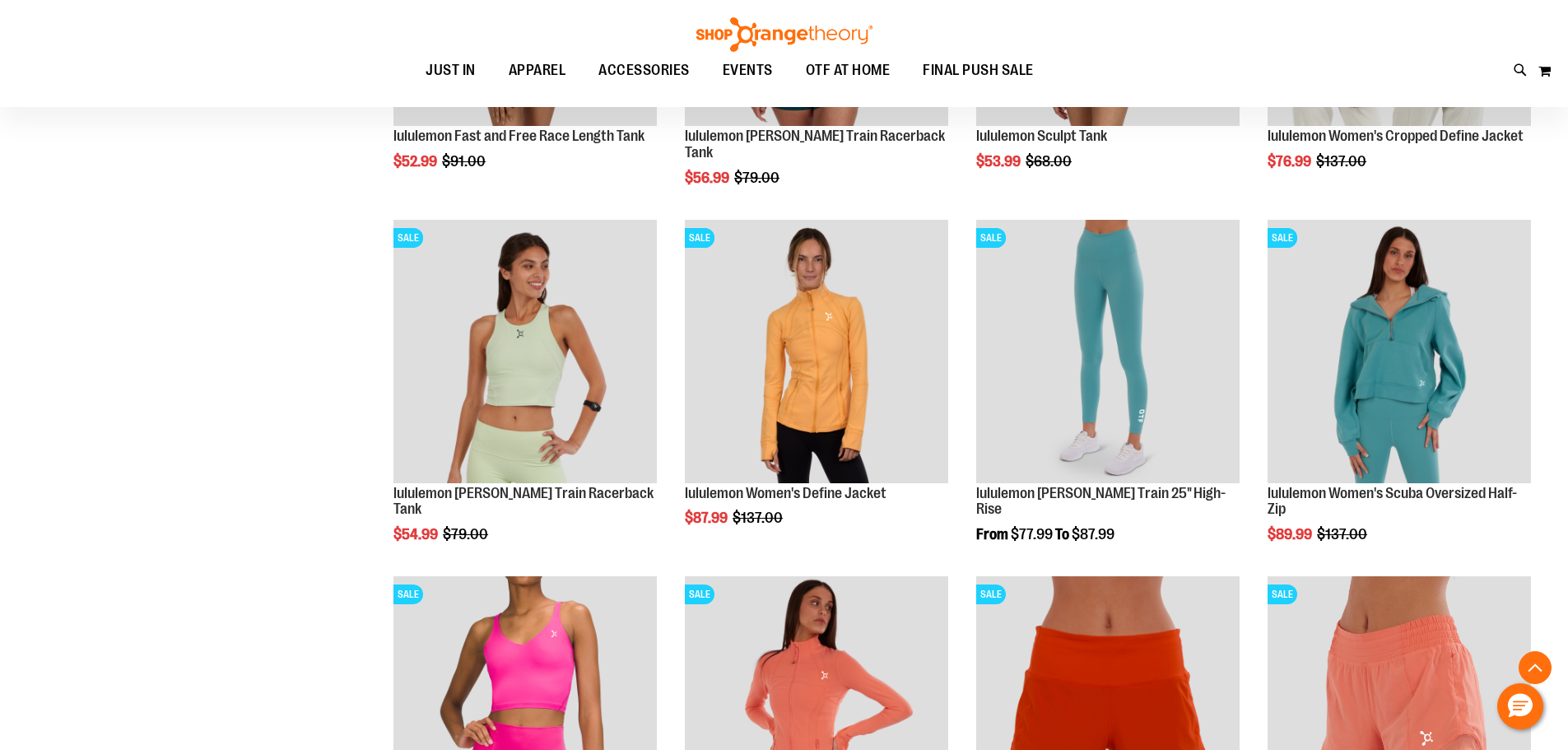
scroll to position [812, 0]
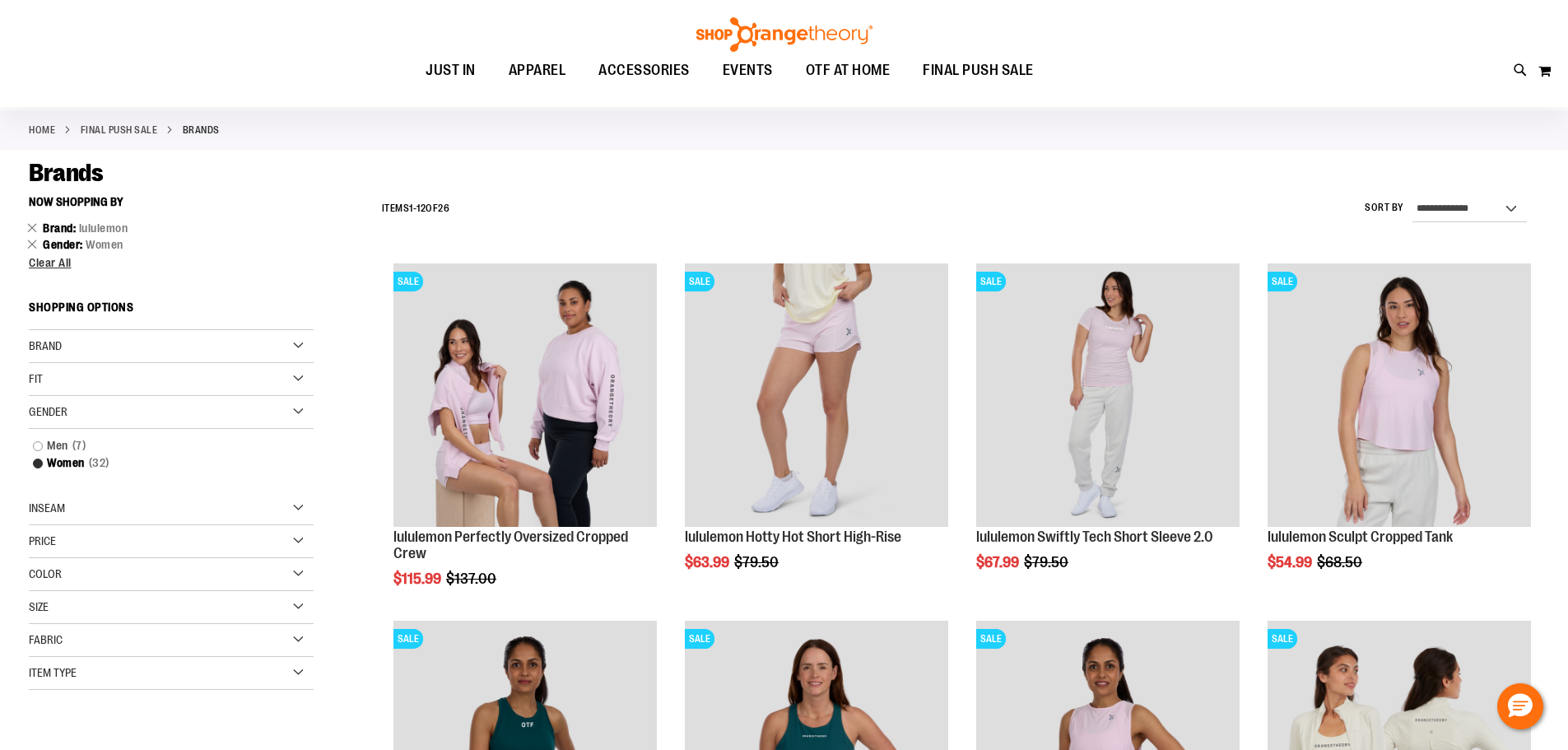
scroll to position [71, 0]
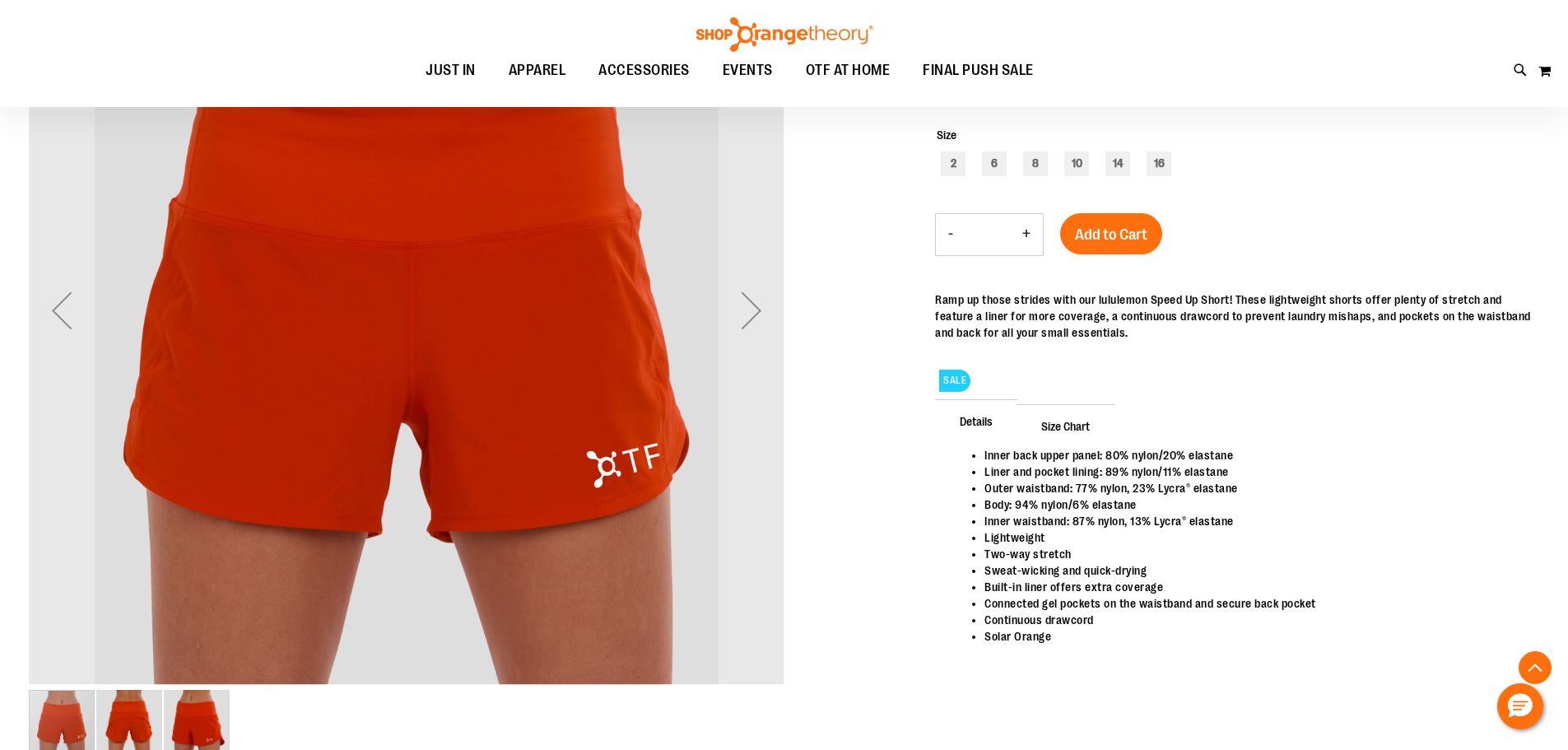
scroll to position [328, 0]
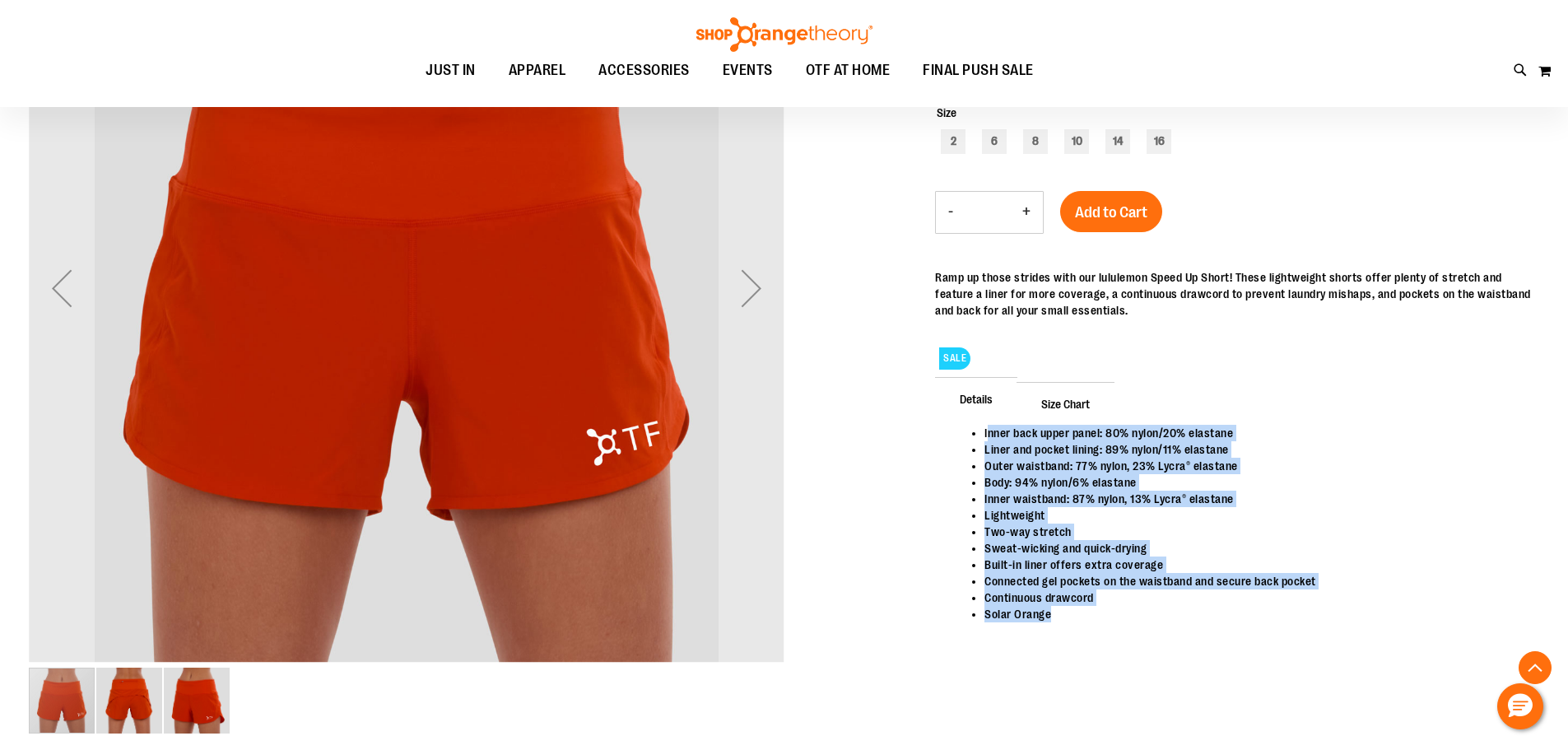
drag, startPoint x: 986, startPoint y: 431, endPoint x: 1315, endPoint y: 627, distance: 383.0
click at [1315, 627] on div "Inner back upper panel: 80% nylon/20% elastane Liner and pocket lining: 89% nyl…" at bounding box center [1237, 542] width 604 height 235
click at [128, 707] on img "image 2 of 3" at bounding box center [130, 701] width 66 height 66
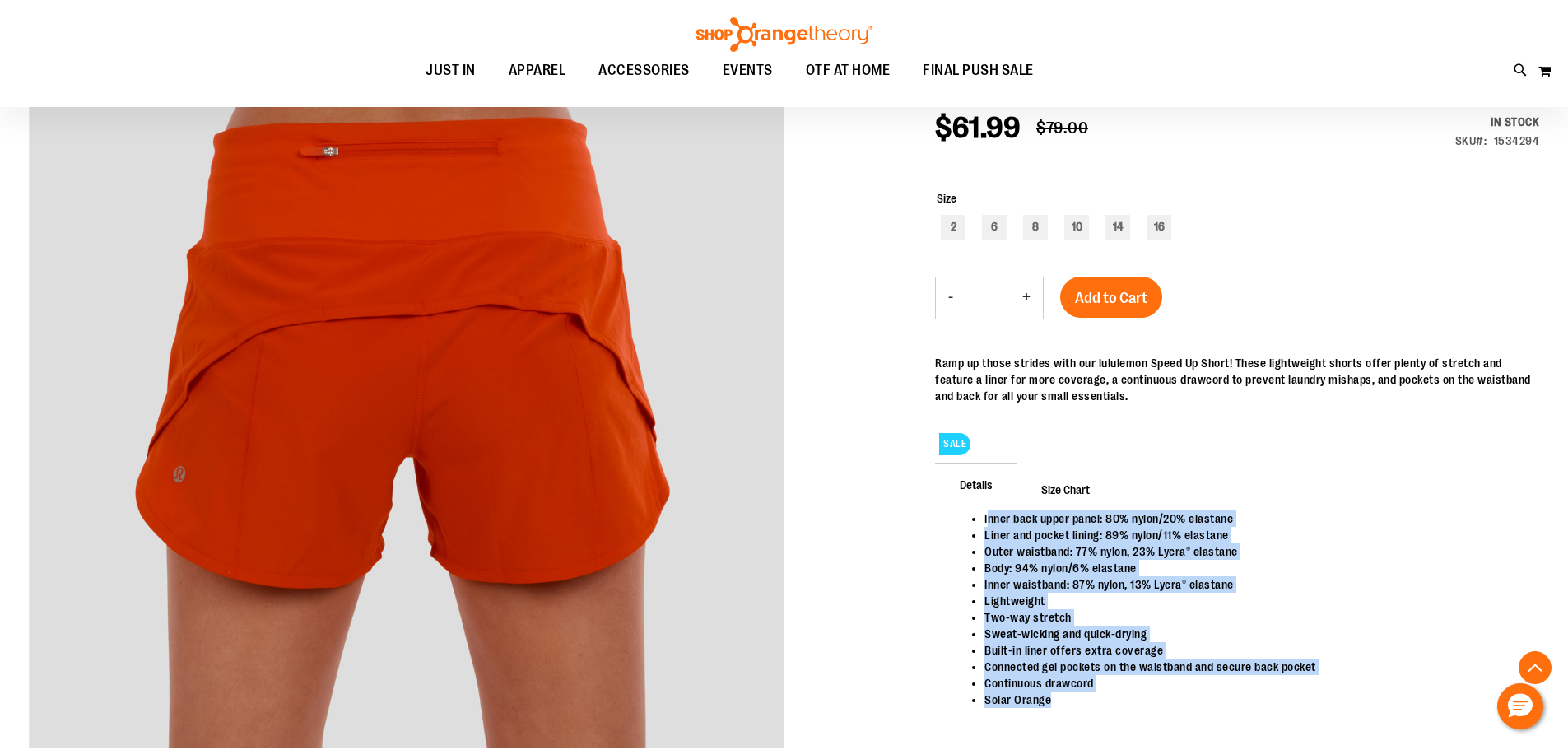
scroll to position [164, 0]
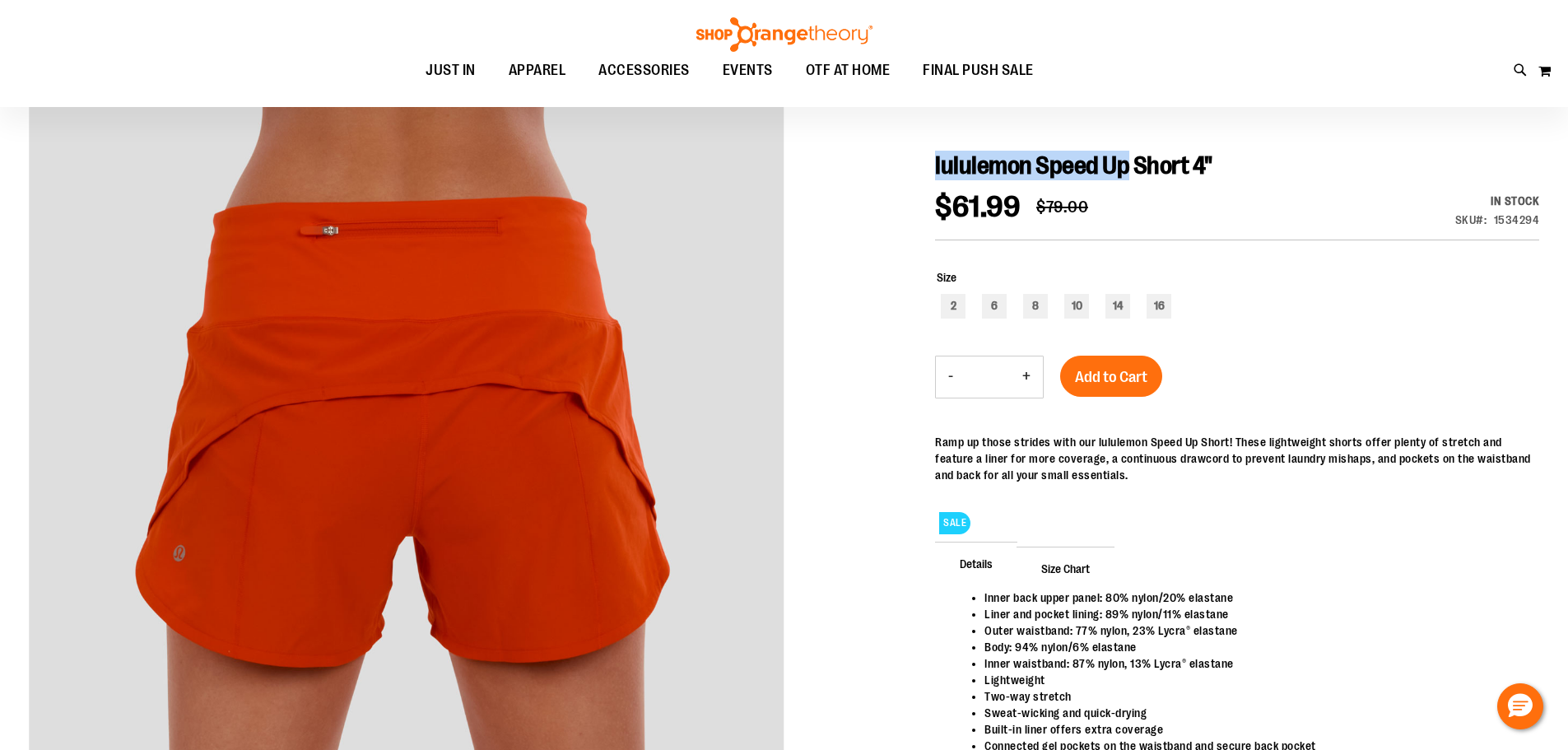
drag, startPoint x: 937, startPoint y: 167, endPoint x: 1127, endPoint y: 167, distance: 190.0
click at [1127, 167] on span "lululemon Speed Up Short 4"" at bounding box center [1074, 165] width 278 height 28
copy span "lululemon Speed Up"
click at [1271, 270] on div "Size 2 6 8 10 14 16" at bounding box center [1237, 296] width 603 height 54
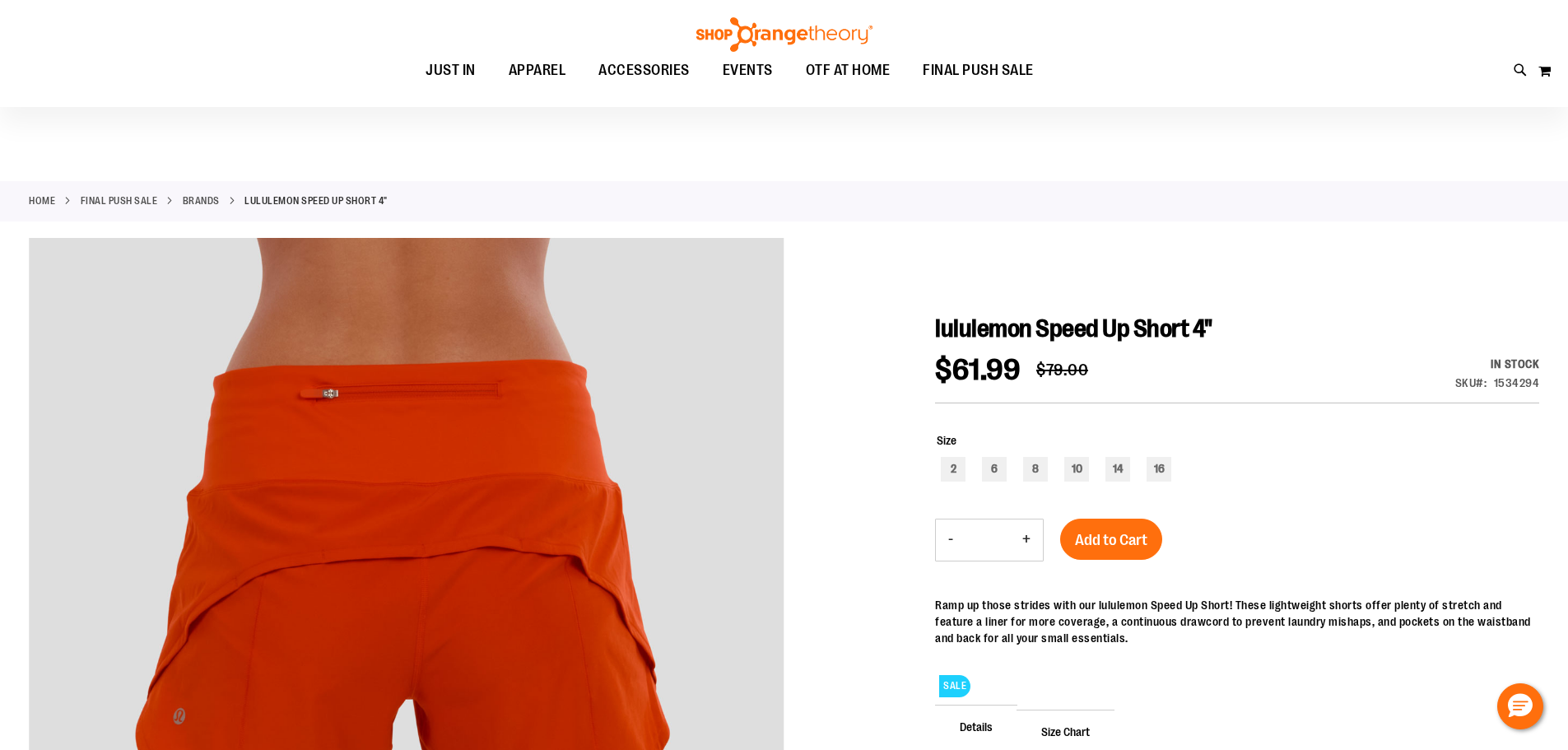
scroll to position [0, 0]
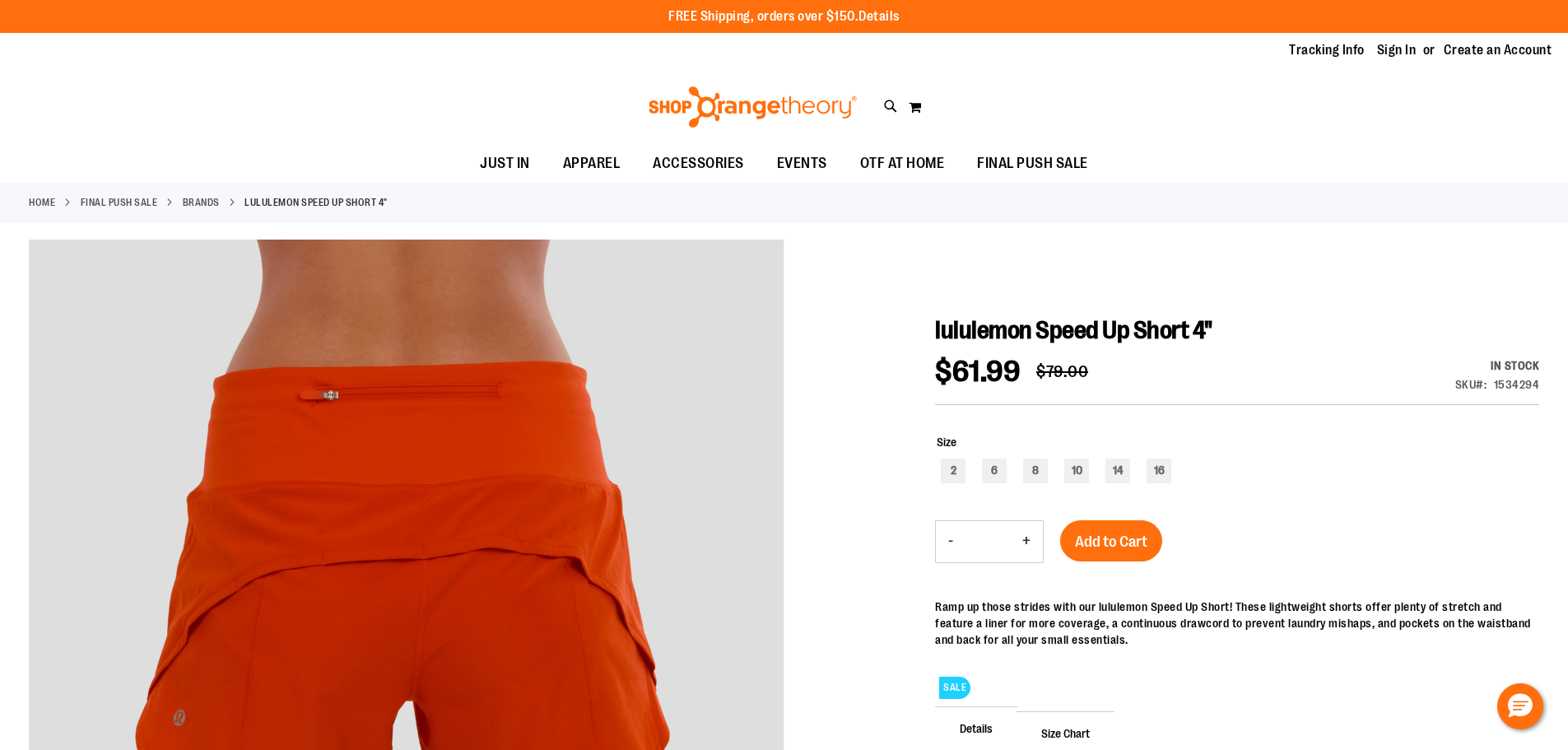
click at [875, 9] on link "Details" at bounding box center [879, 17] width 41 height 15
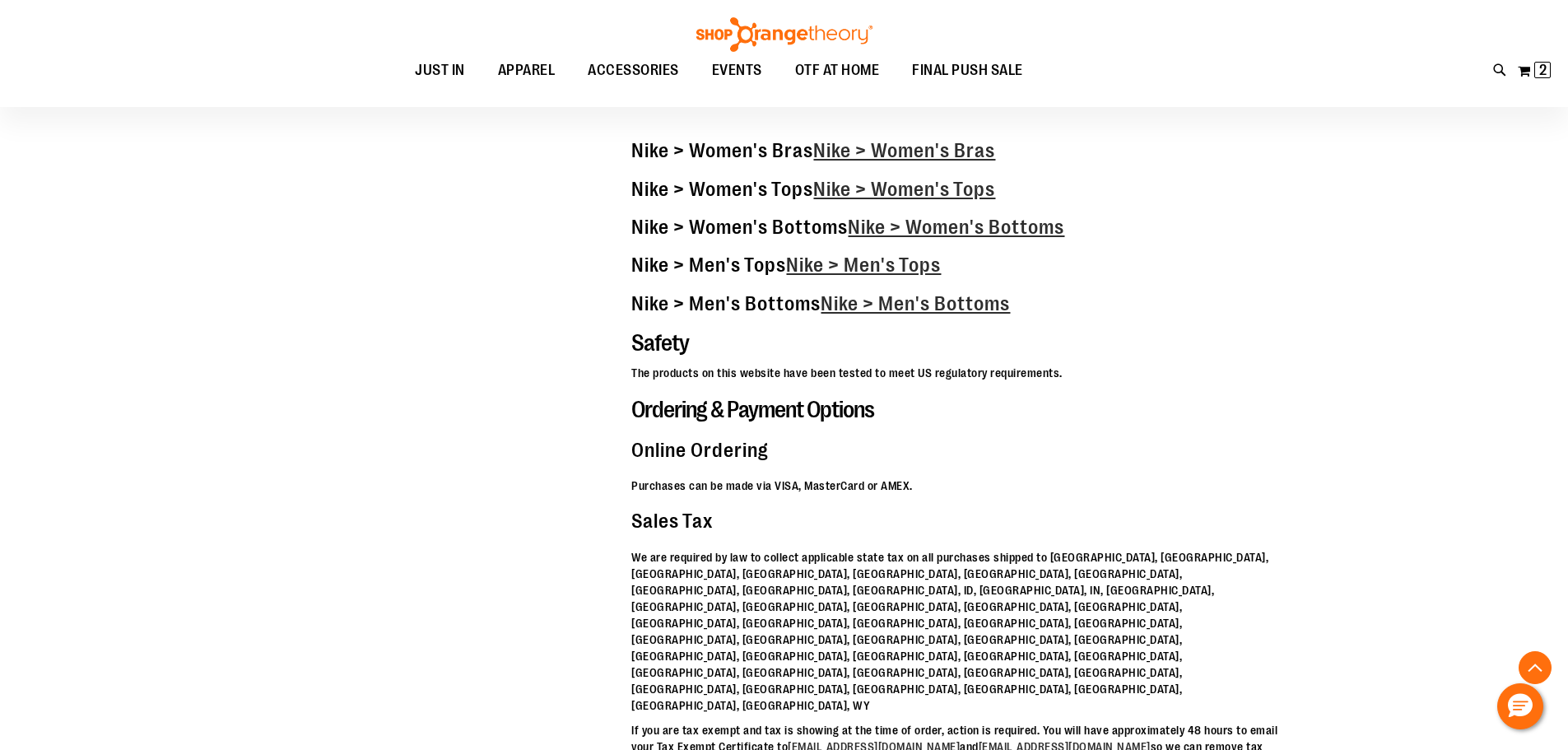
scroll to position [4309, 0]
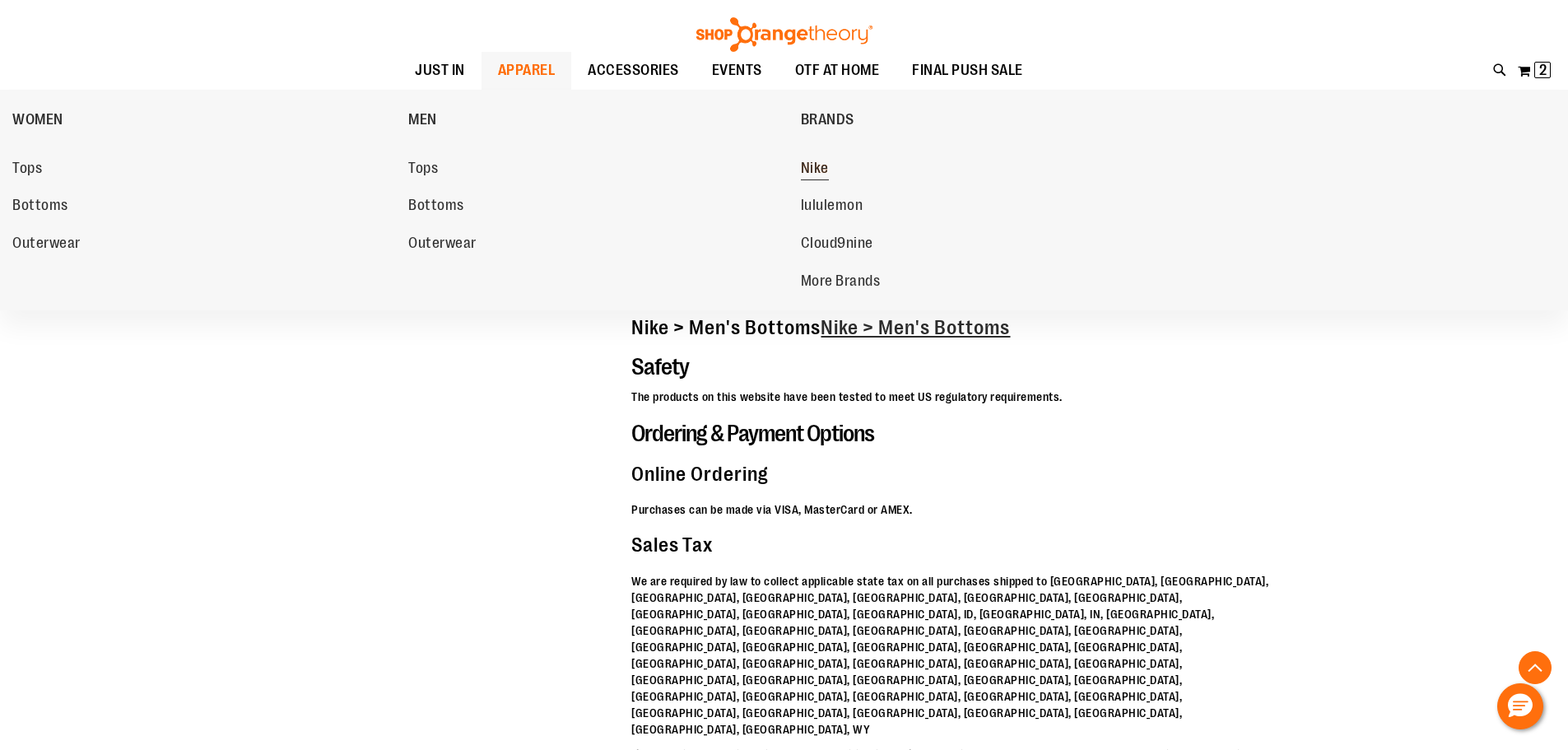
click at [811, 170] on span "Nike" at bounding box center [815, 170] width 28 height 21
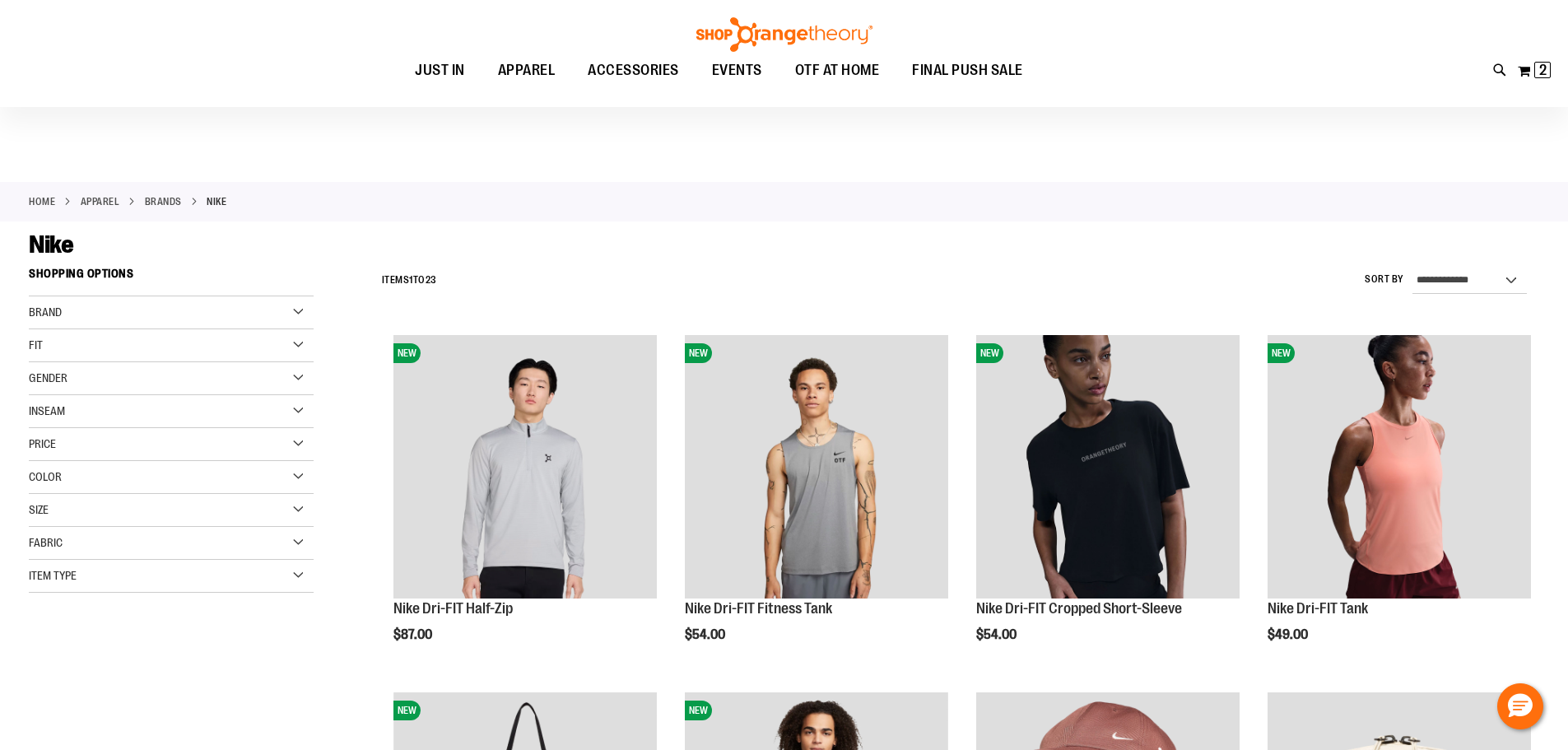
scroll to position [82, 0]
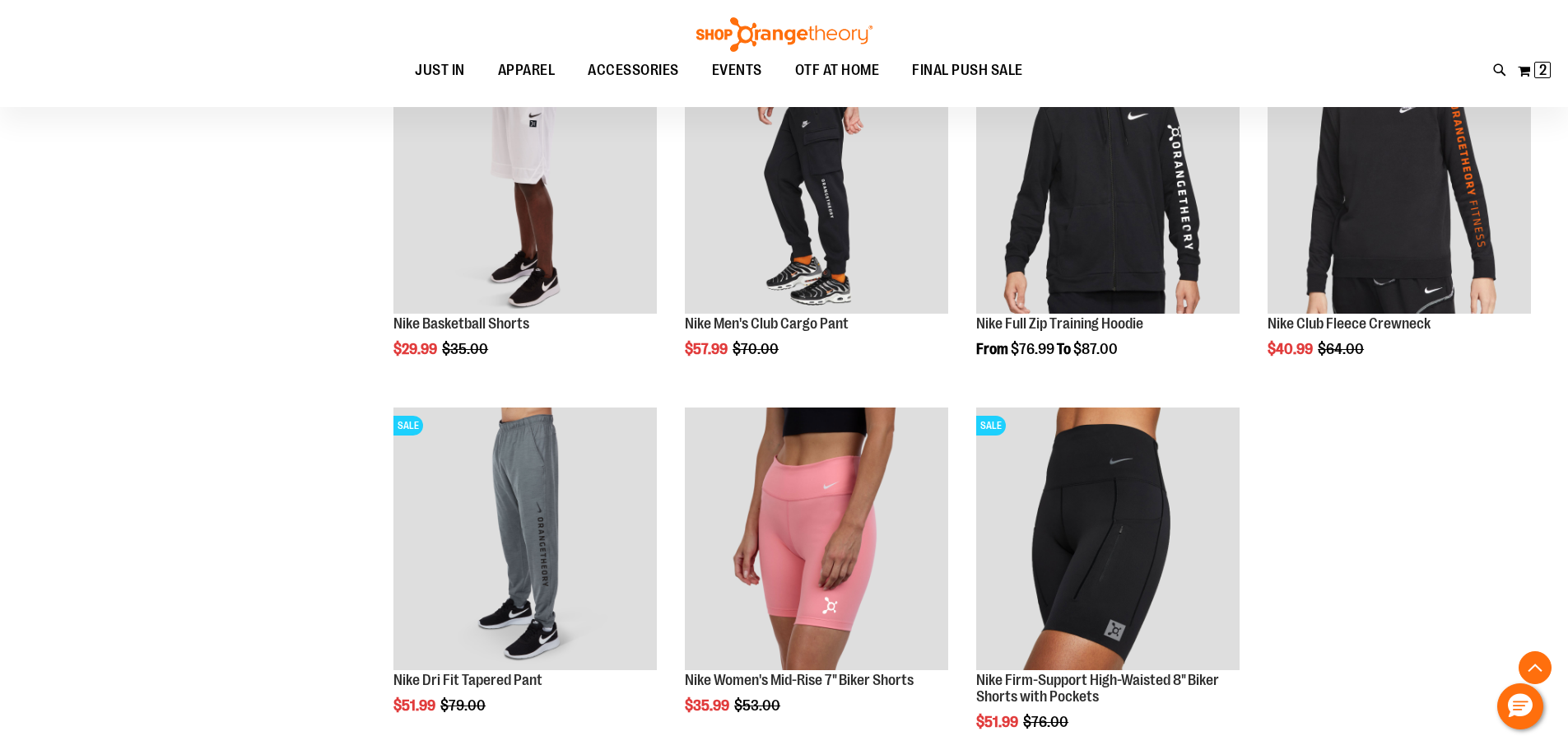
scroll to position [1975, 0]
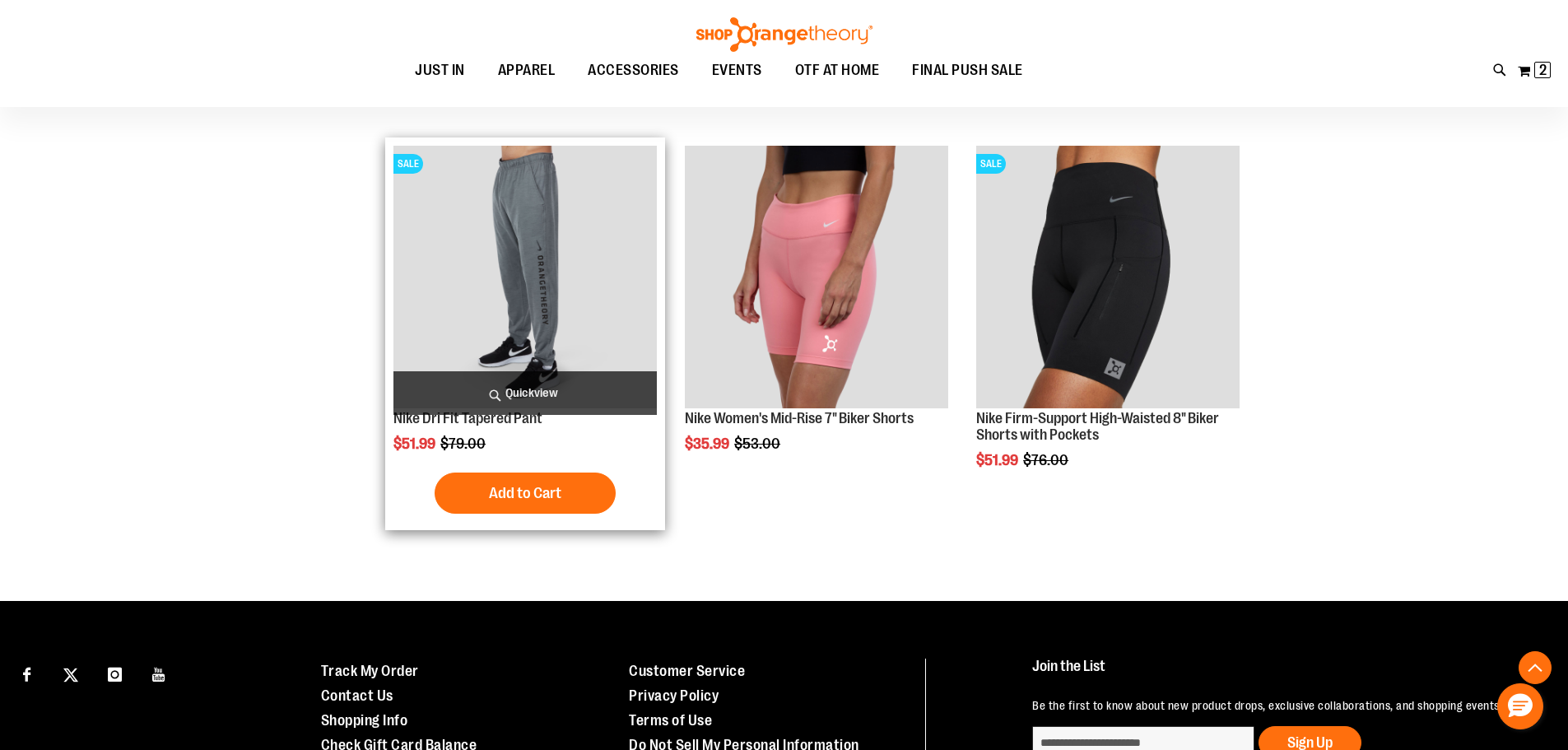
click at [514, 254] on img "product" at bounding box center [525, 277] width 264 height 264
